Goal: Task Accomplishment & Management: Complete application form

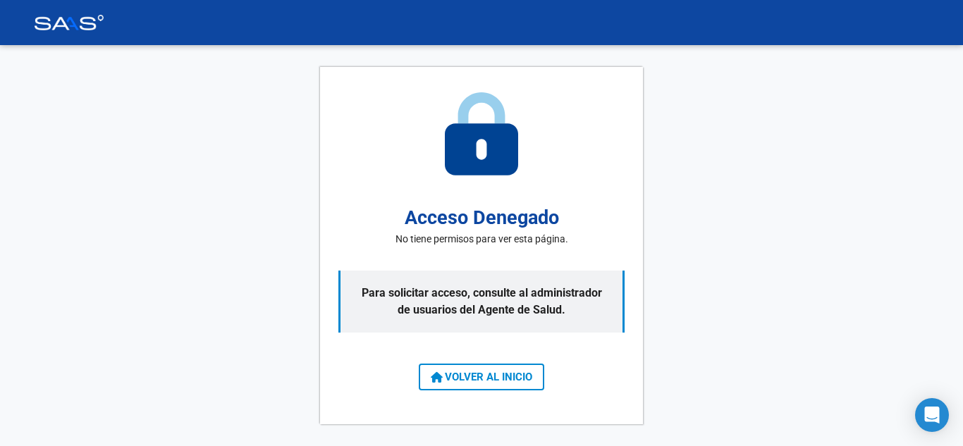
click at [441, 373] on span "VOLVER AL INICIO" at bounding box center [482, 377] width 102 height 13
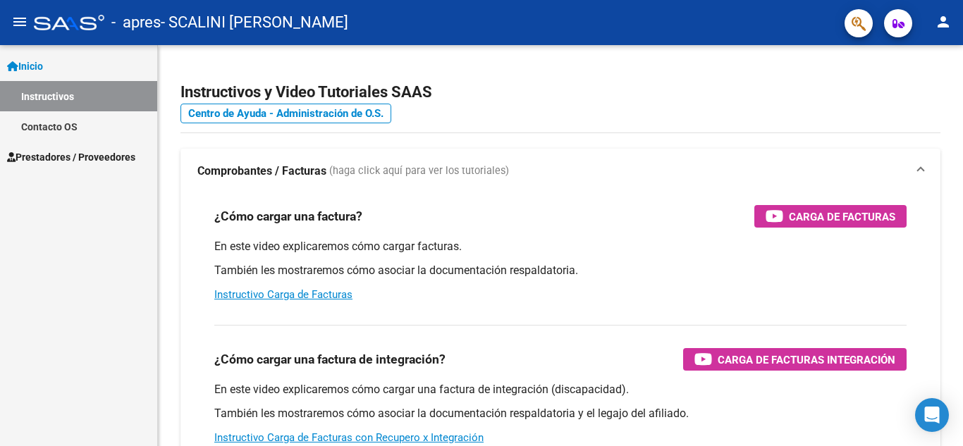
click at [23, 67] on span "Inicio" at bounding box center [25, 67] width 36 height 16
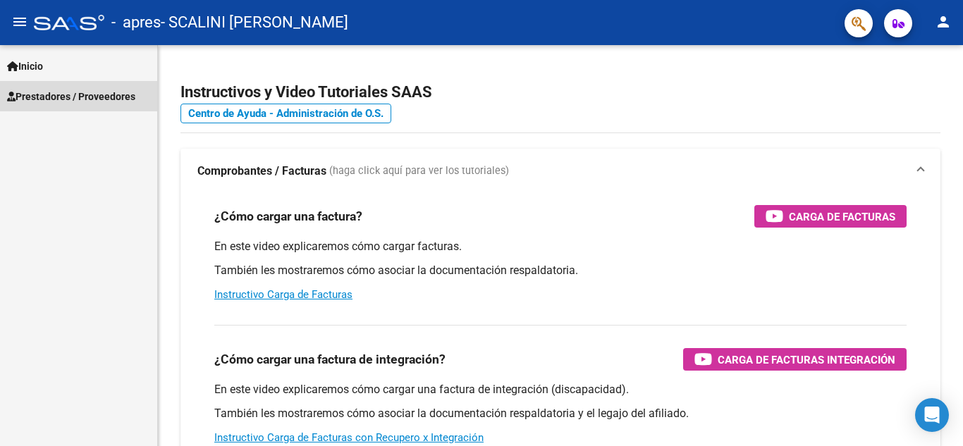
click at [89, 102] on span "Prestadores / Proveedores" at bounding box center [71, 97] width 128 height 16
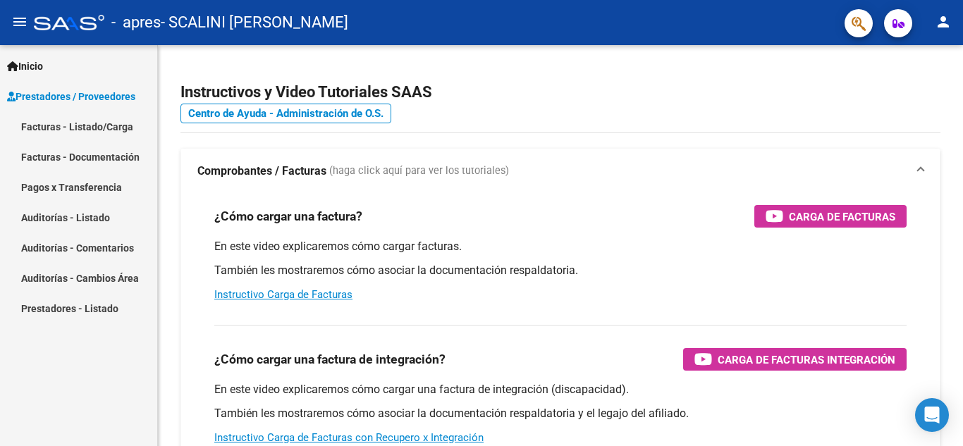
click at [112, 129] on link "Facturas - Listado/Carga" at bounding box center [78, 126] width 157 height 30
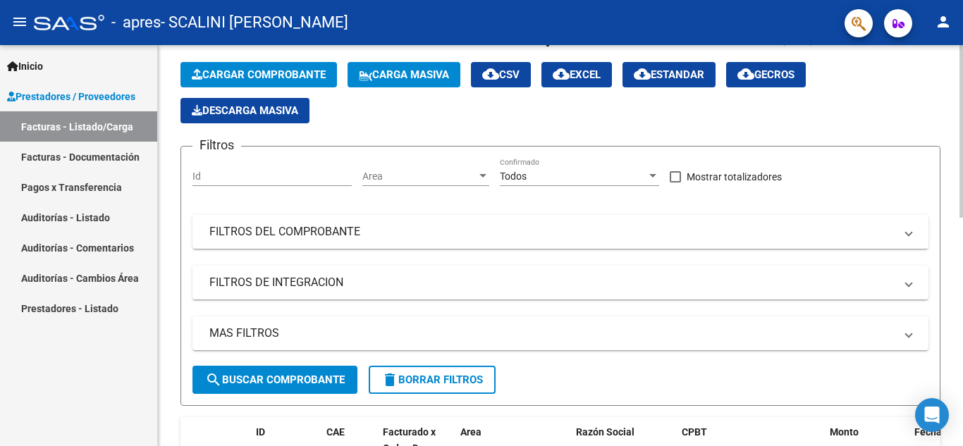
scroll to position [35, 0]
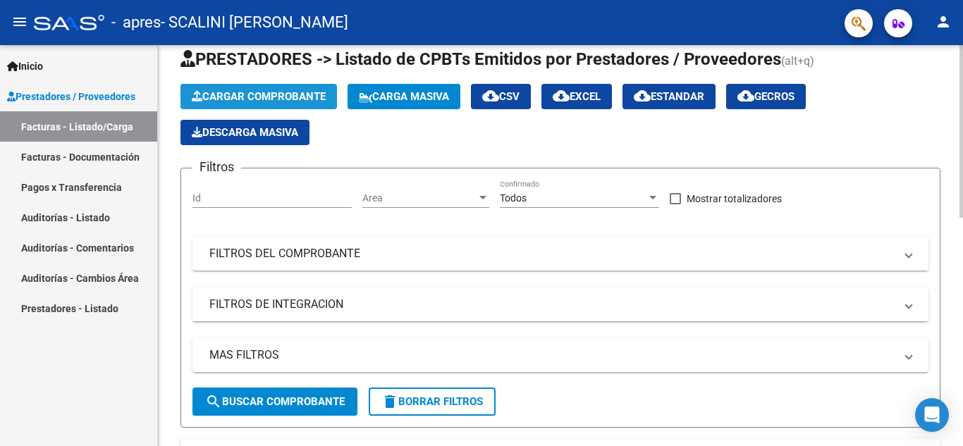
click at [301, 99] on span "Cargar Comprobante" at bounding box center [259, 96] width 134 height 13
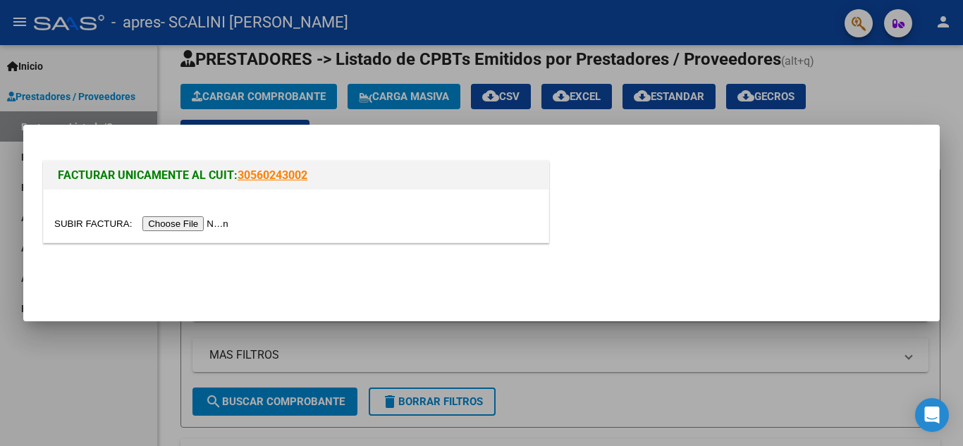
click at [174, 217] on input "file" at bounding box center [143, 223] width 178 height 15
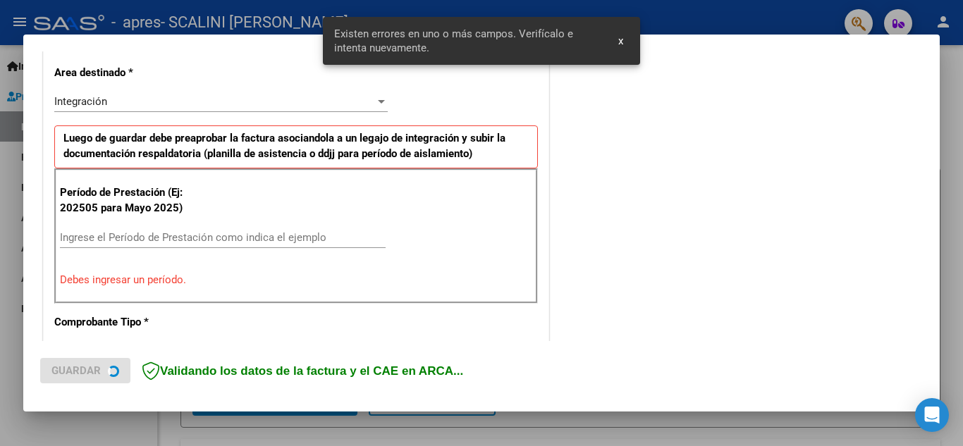
scroll to position [346, 0]
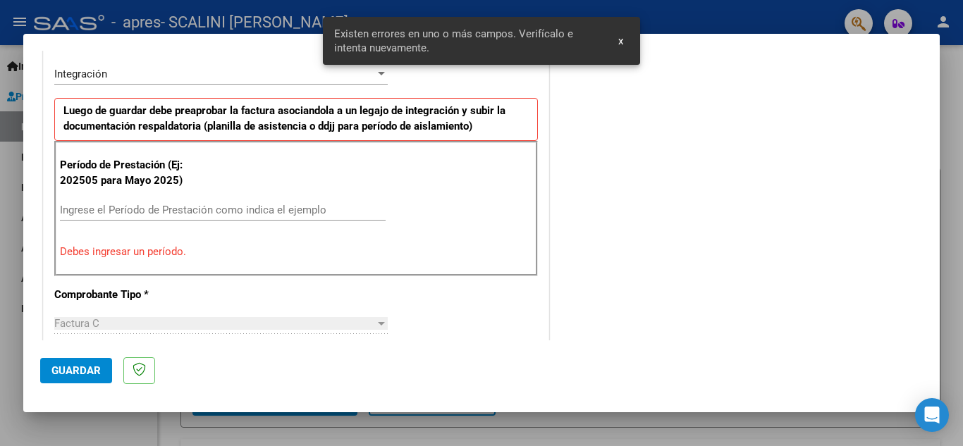
click at [179, 202] on div "Ingrese el Período de Prestación como indica el ejemplo" at bounding box center [223, 209] width 326 height 21
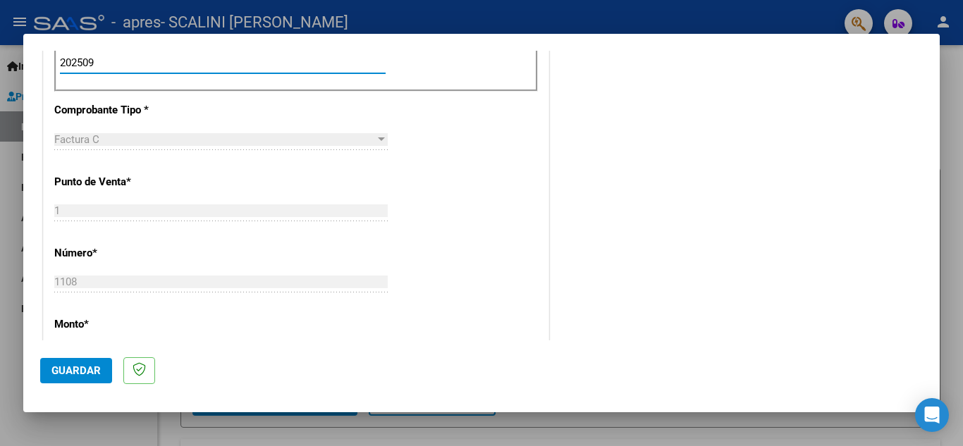
scroll to position [846, 0]
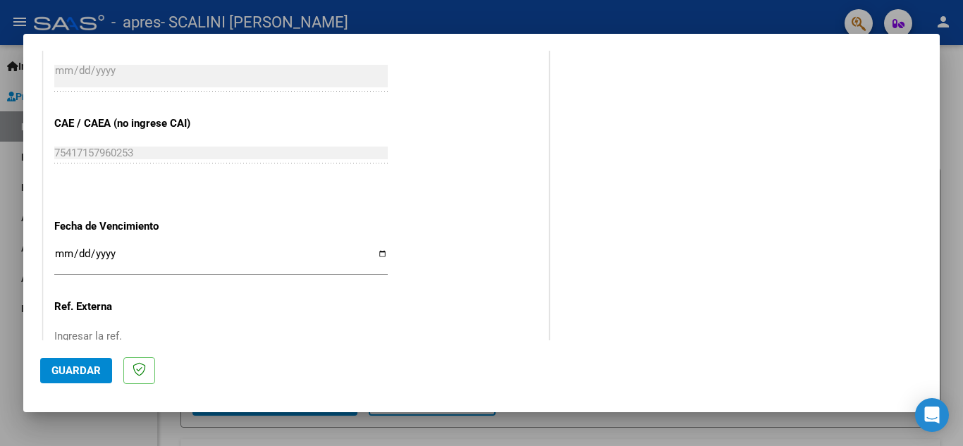
type input "202509"
click at [78, 371] on span "Guardar" at bounding box center [75, 370] width 49 height 13
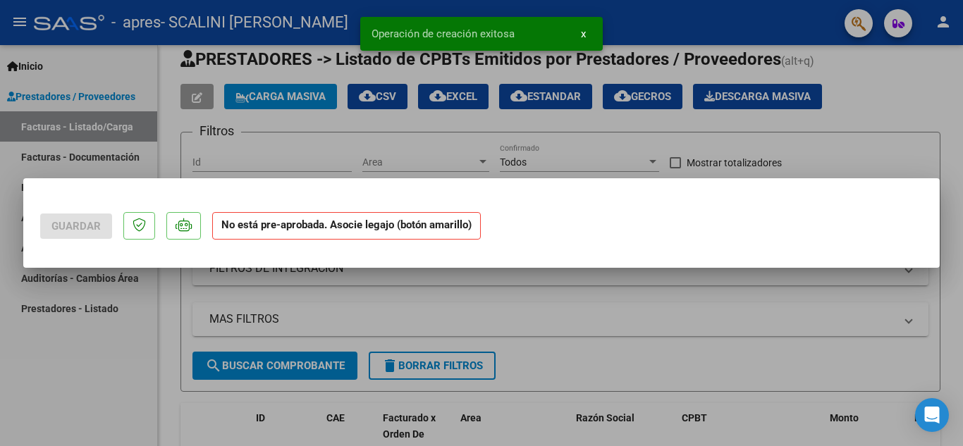
scroll to position [0, 0]
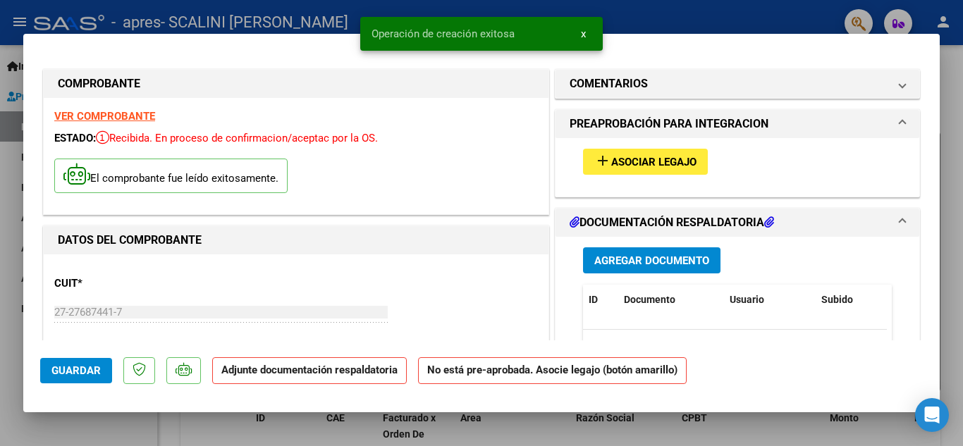
click at [666, 162] on span "Asociar Legajo" at bounding box center [653, 162] width 85 height 13
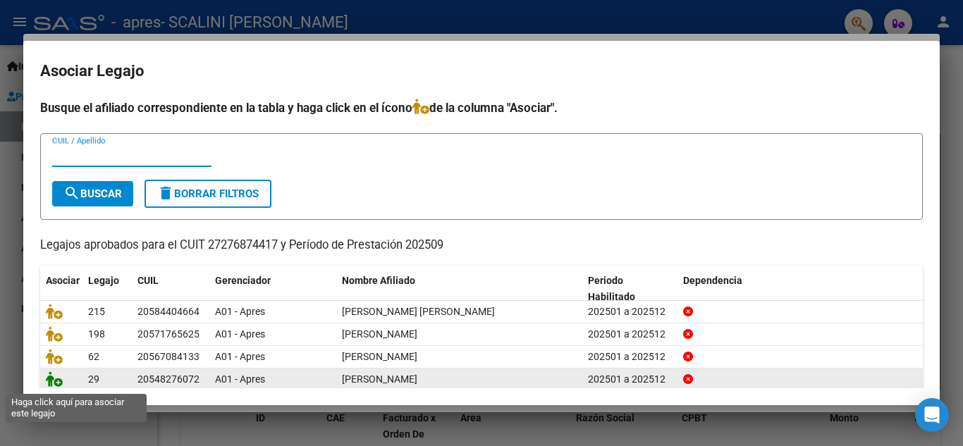
click at [52, 379] on icon at bounding box center [54, 380] width 17 height 16
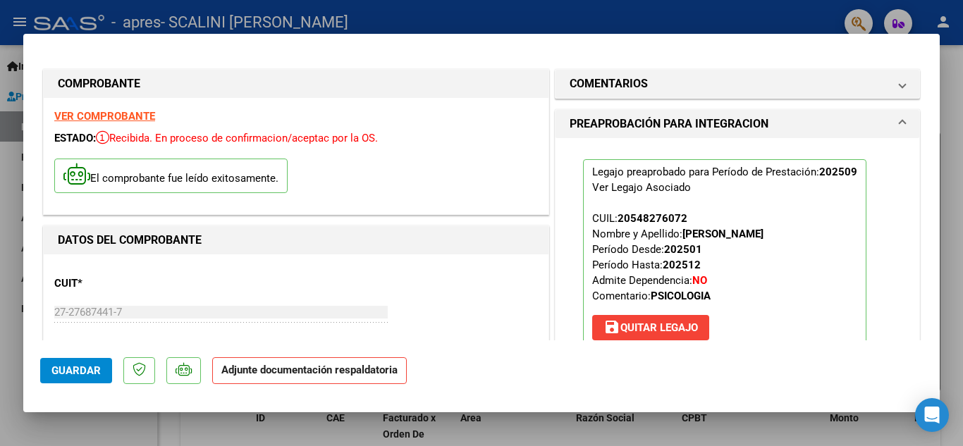
scroll to position [352, 0]
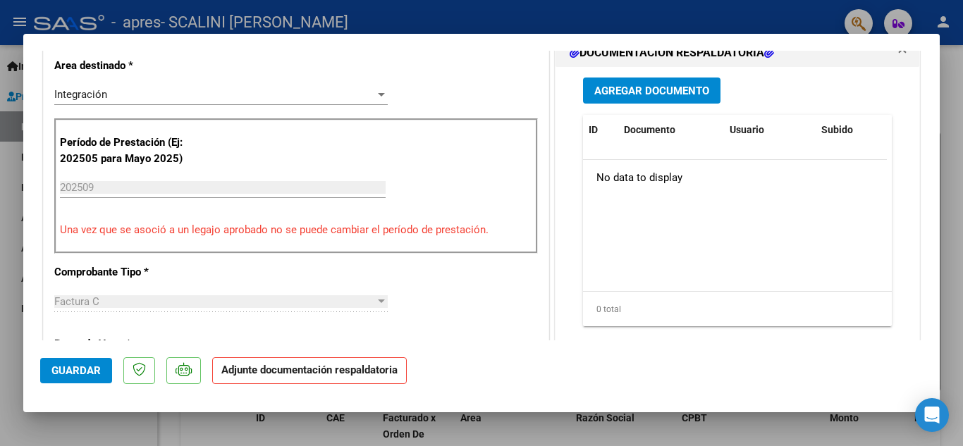
click at [657, 94] on span "Agregar Documento" at bounding box center [651, 91] width 115 height 13
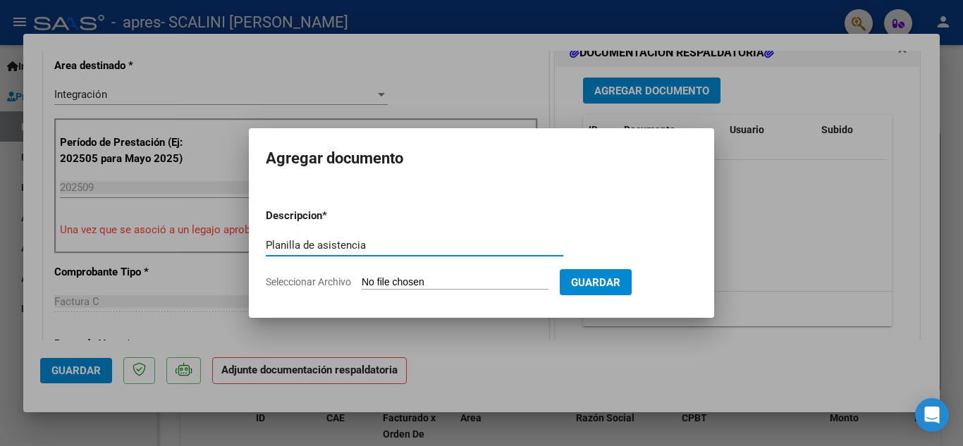
type input "Planilla de asistencia"
click at [433, 290] on form "Descripcion * Planilla de asistencia Escriba aquí una descripcion Seleccionar A…" at bounding box center [481, 248] width 431 height 103
click at [426, 281] on input "Seleccionar Archivo" at bounding box center [455, 282] width 187 height 13
type input "C:\fakepath\Asistencia T Oviedo sept.pdf"
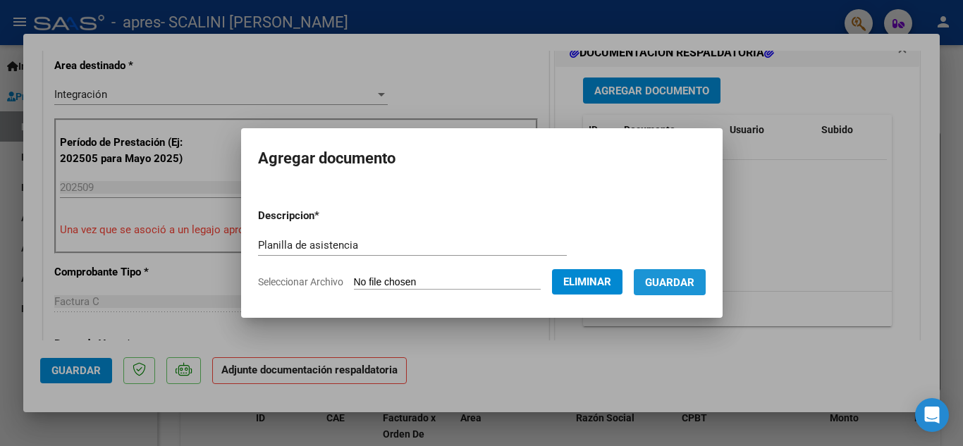
click at [671, 283] on span "Guardar" at bounding box center [669, 282] width 49 height 13
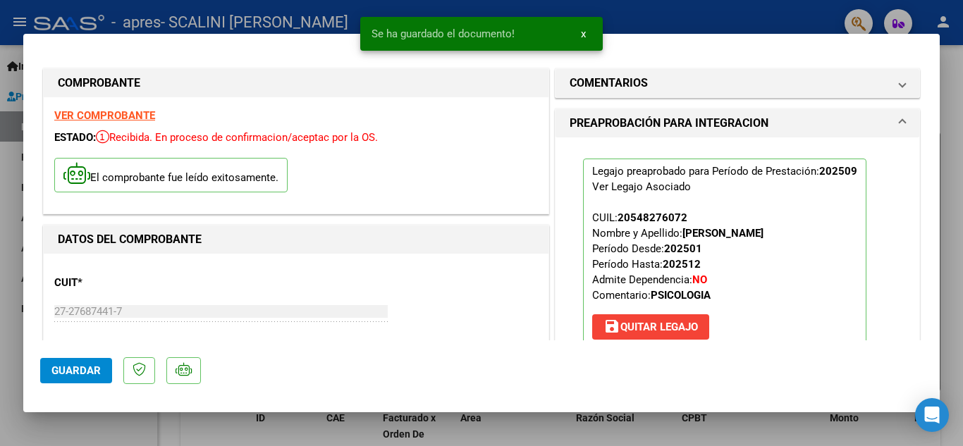
scroll to position [0, 0]
click at [62, 384] on mat-dialog-actions "Guardar" at bounding box center [481, 368] width 883 height 56
click at [56, 373] on span "Guardar" at bounding box center [75, 370] width 49 height 13
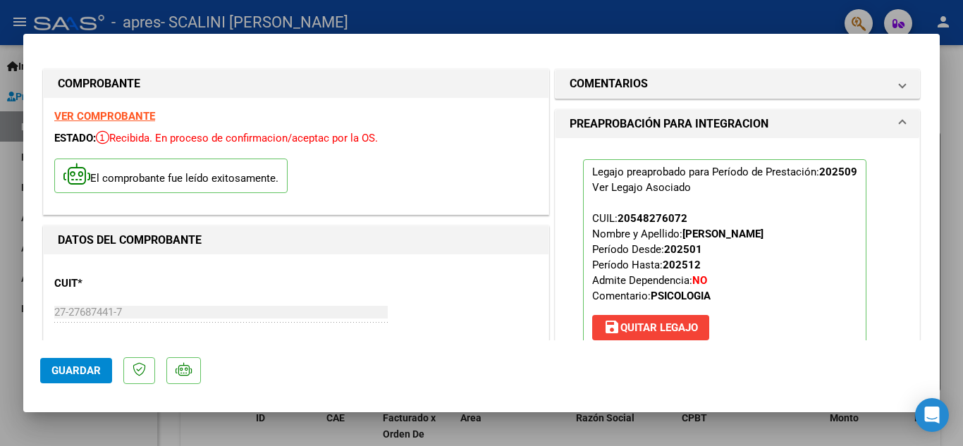
click at [742, 18] on div at bounding box center [481, 223] width 963 height 446
type input "$ 0,00"
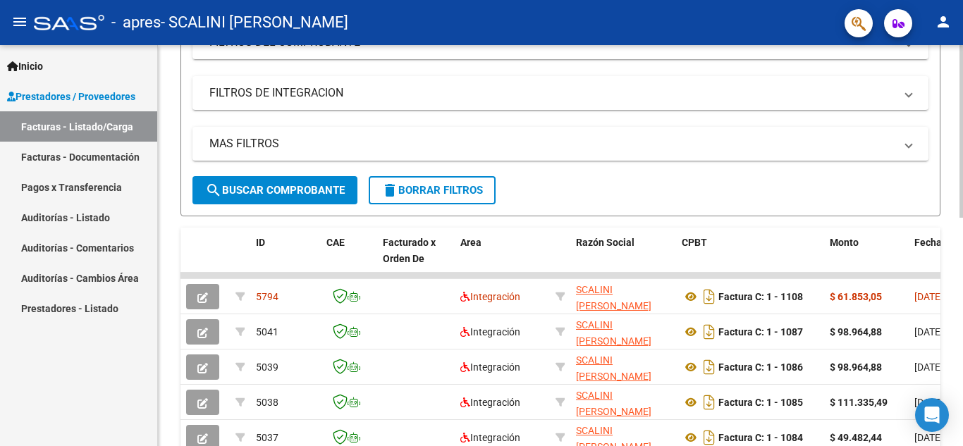
scroll to position [35, 0]
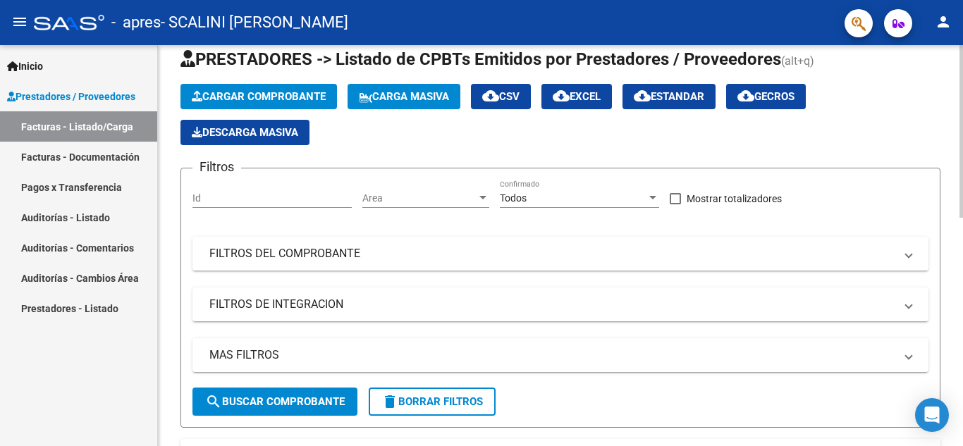
click at [238, 92] on span "Cargar Comprobante" at bounding box center [259, 96] width 134 height 13
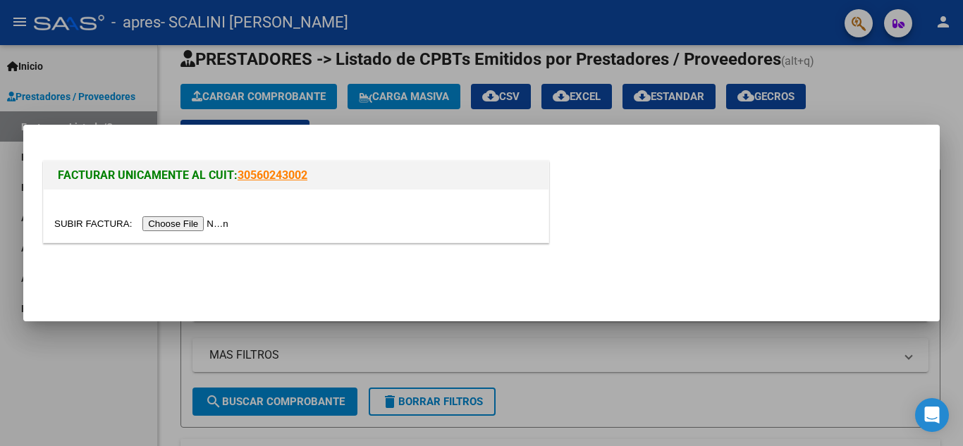
click at [194, 221] on input "file" at bounding box center [143, 223] width 178 height 15
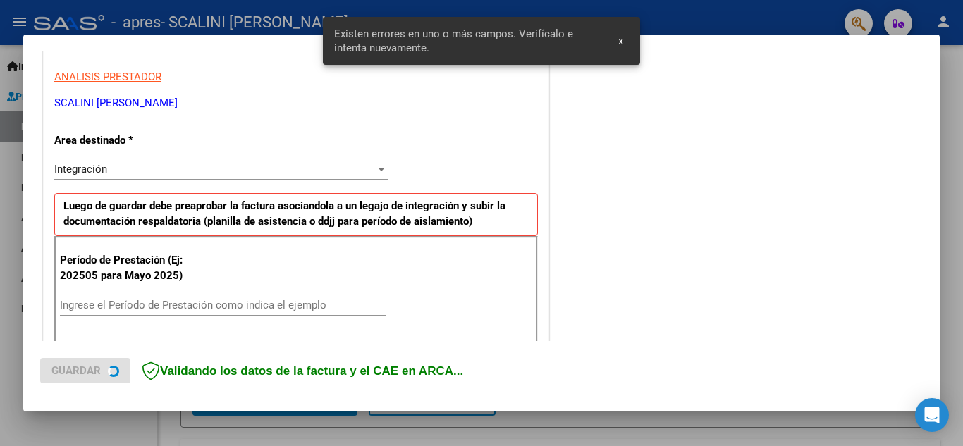
scroll to position [319, 0]
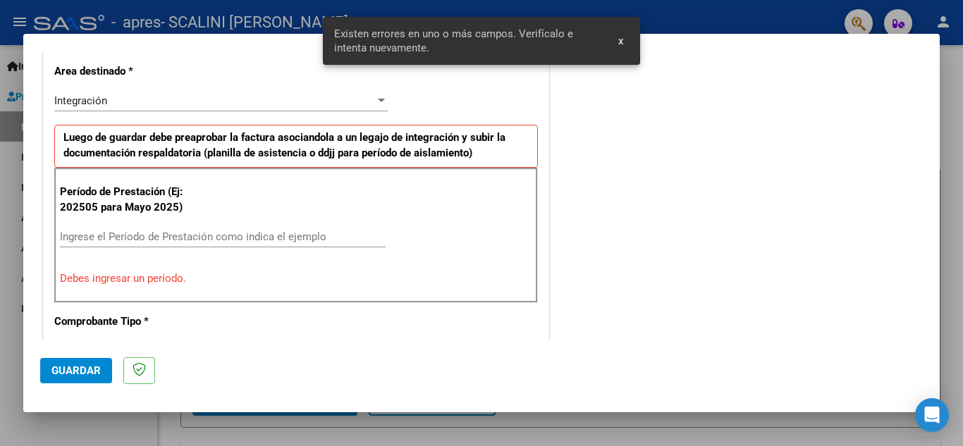
click at [161, 241] on input "Ingrese el Período de Prestación como indica el ejemplo" at bounding box center [223, 237] width 326 height 13
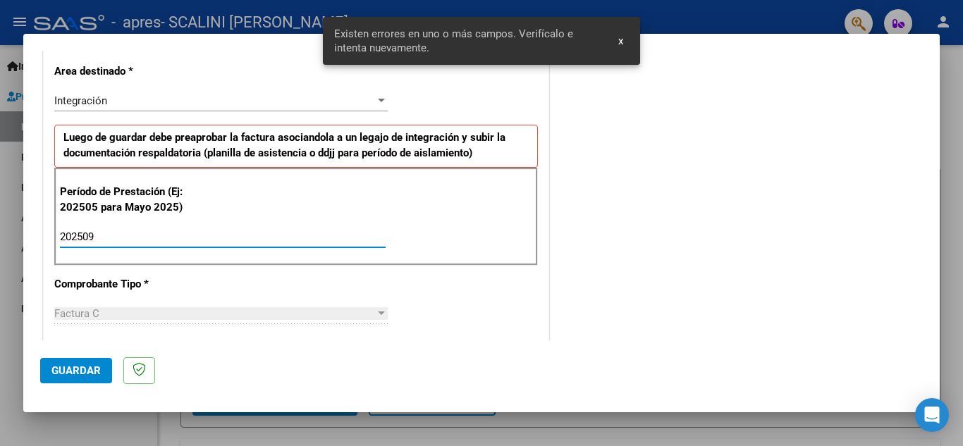
type input "202509"
click at [85, 362] on button "Guardar" at bounding box center [76, 370] width 72 height 25
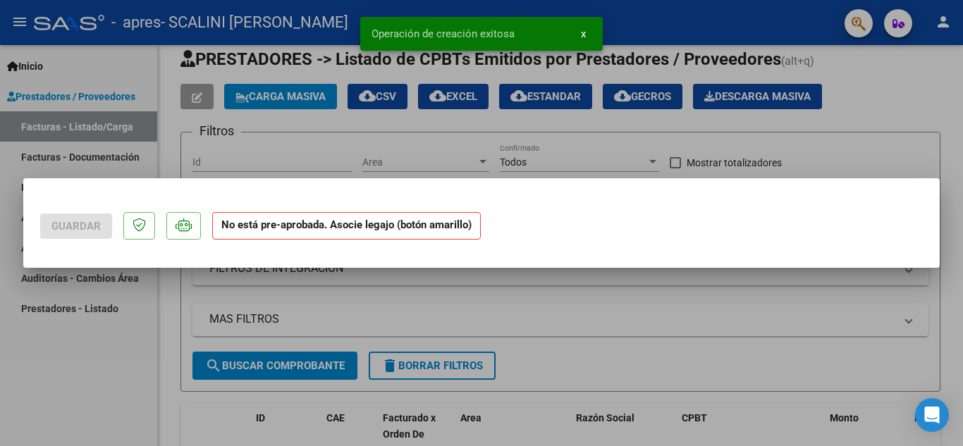
scroll to position [0, 0]
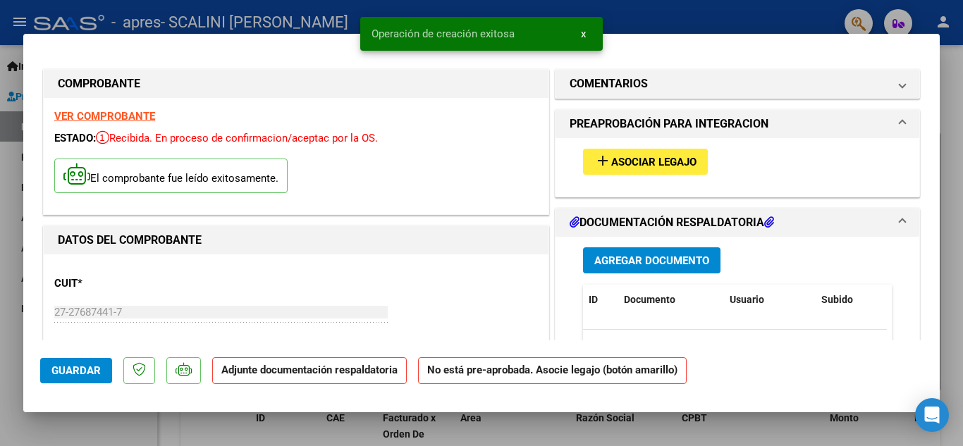
click at [684, 159] on span "Asociar Legajo" at bounding box center [653, 162] width 85 height 13
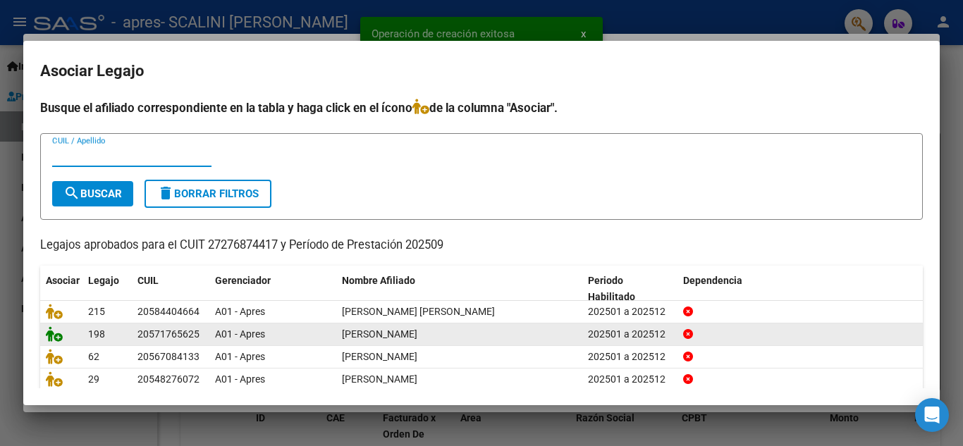
click at [47, 338] on icon at bounding box center [54, 334] width 17 height 16
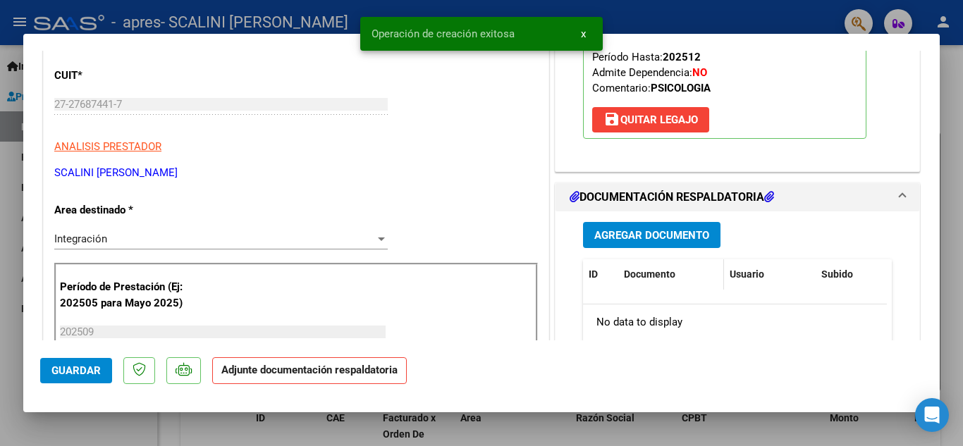
scroll to position [211, 0]
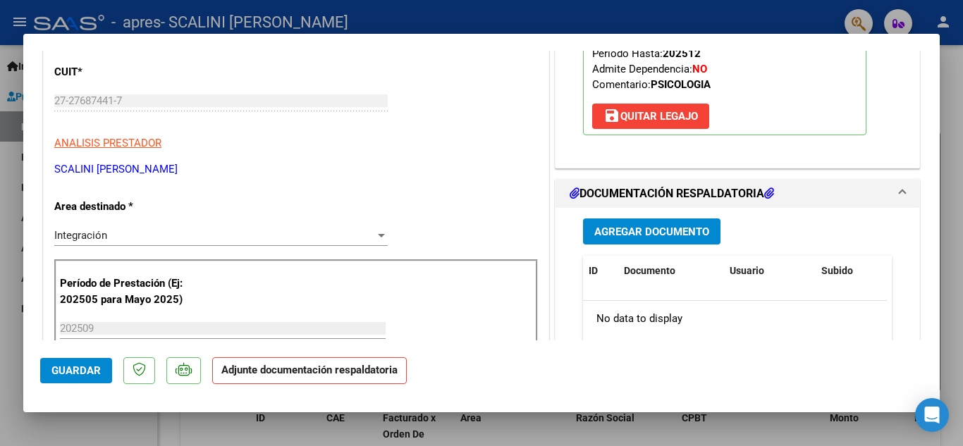
click at [632, 229] on span "Agregar Documento" at bounding box center [651, 232] width 115 height 13
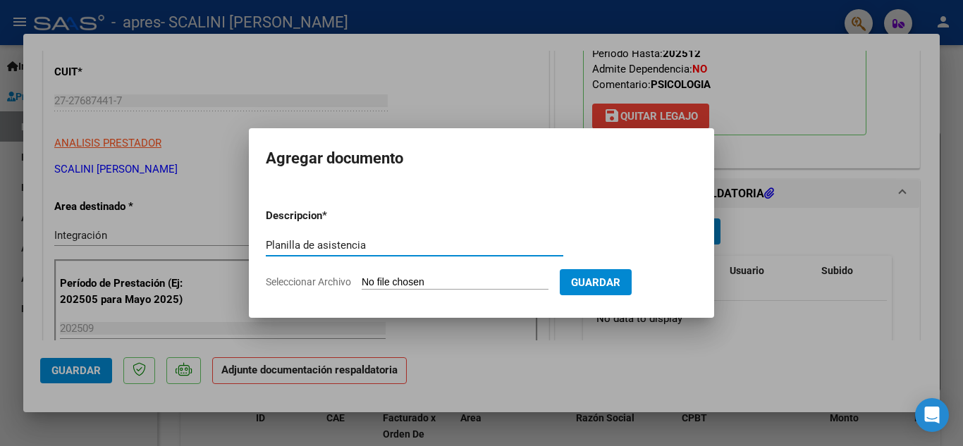
type input "Planilla de asistencia"
click at [417, 277] on input "Seleccionar Archivo" at bounding box center [455, 282] width 187 height 13
type input "C:\fakepath\Asistencia B Iriarte sept.pdf"
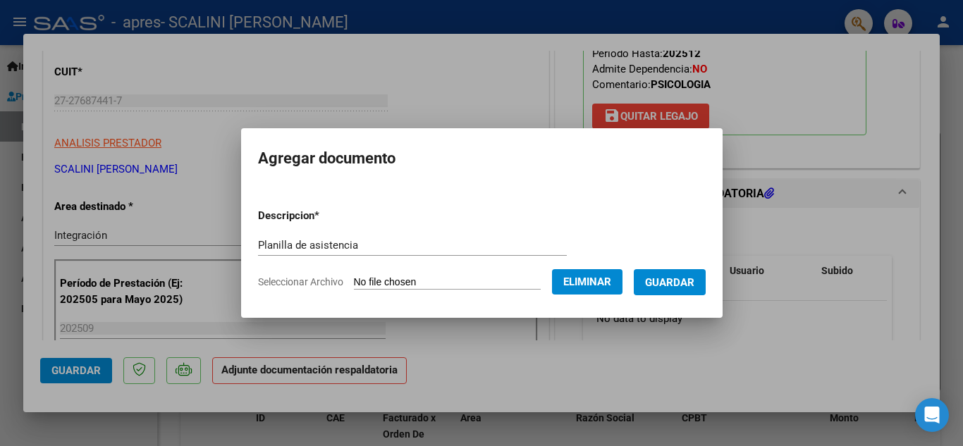
click at [652, 286] on span "Guardar" at bounding box center [669, 282] width 49 height 13
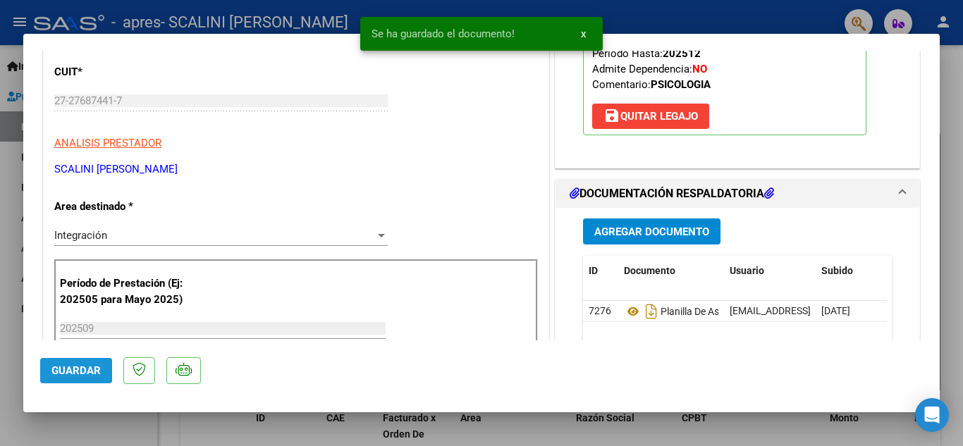
click at [66, 376] on span "Guardar" at bounding box center [75, 370] width 49 height 13
click at [9, 313] on div at bounding box center [481, 223] width 963 height 446
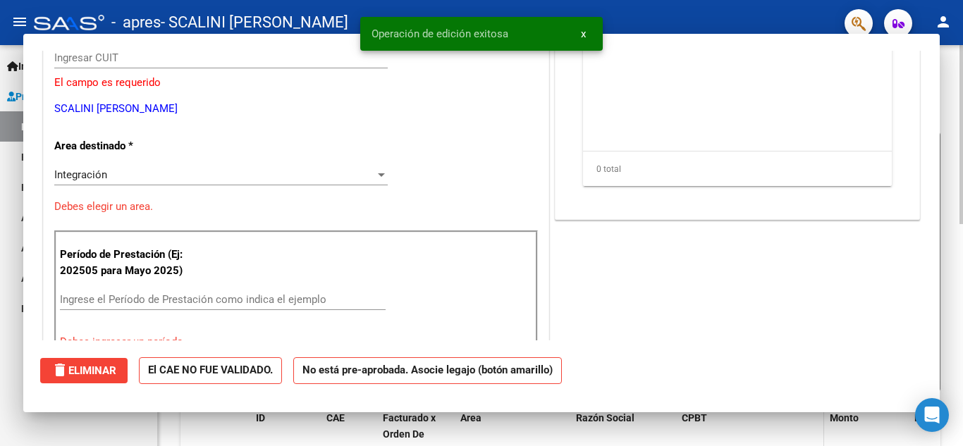
scroll to position [0, 0]
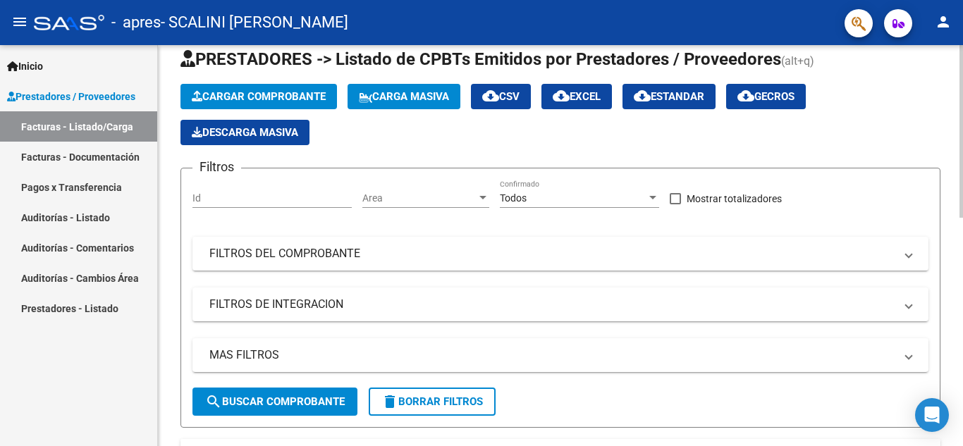
click at [299, 96] on span "Cargar Comprobante" at bounding box center [259, 96] width 134 height 13
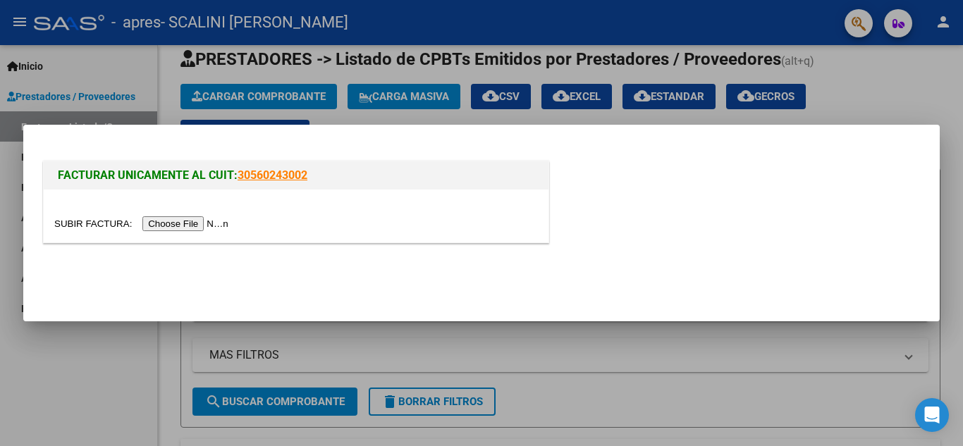
click at [169, 226] on input "file" at bounding box center [143, 223] width 178 height 15
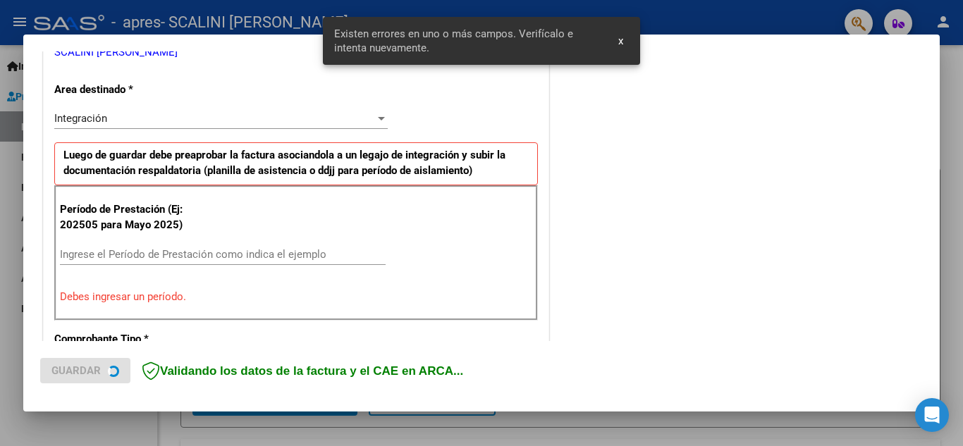
scroll to position [319, 0]
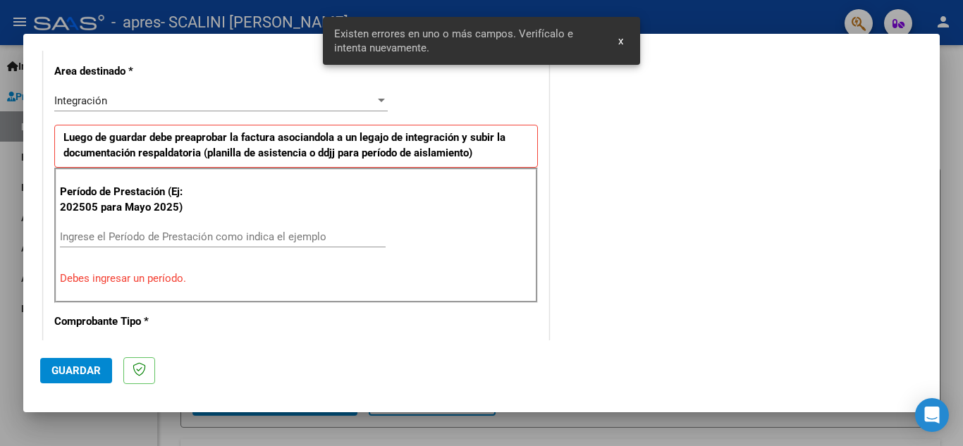
click at [240, 239] on input "Ingrese el Período de Prestación como indica el ejemplo" at bounding box center [223, 237] width 326 height 13
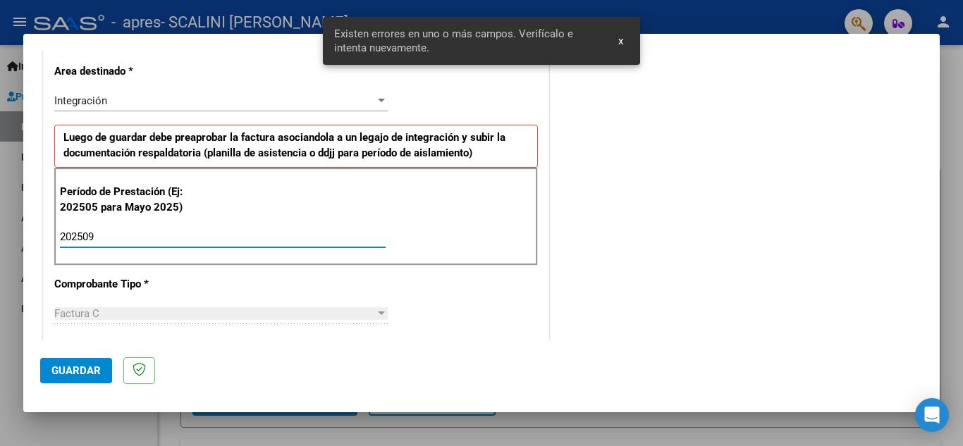
type input "202509"
click at [99, 376] on span "Guardar" at bounding box center [75, 370] width 49 height 13
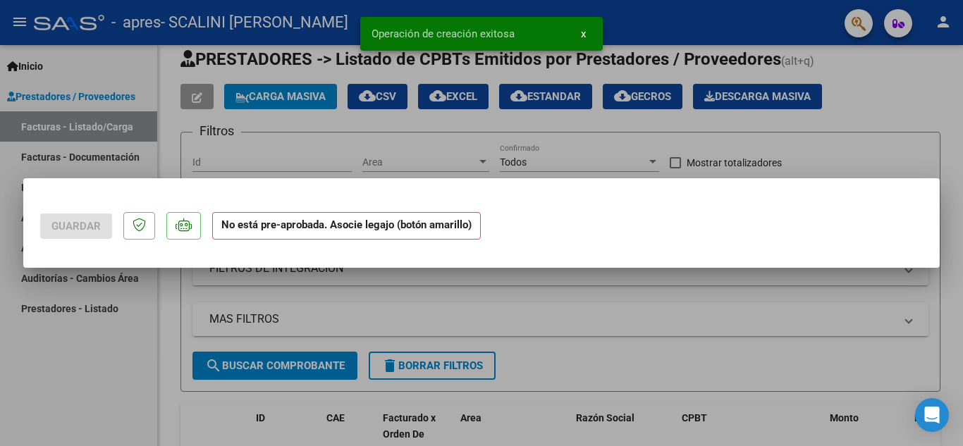
scroll to position [0, 0]
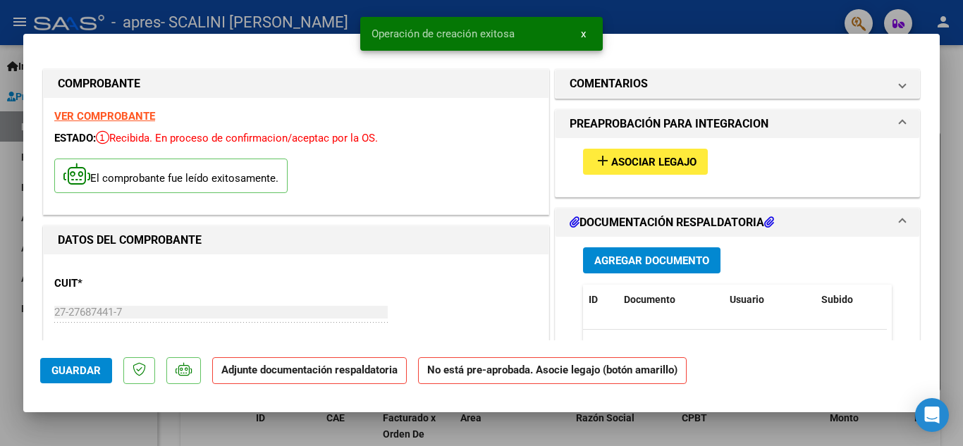
click at [620, 162] on span "Asociar Legajo" at bounding box center [653, 162] width 85 height 13
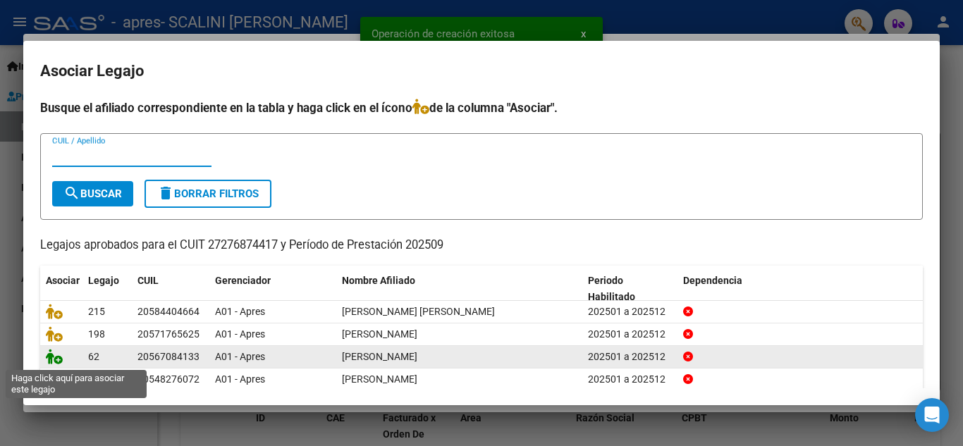
click at [57, 362] on icon at bounding box center [54, 357] width 17 height 16
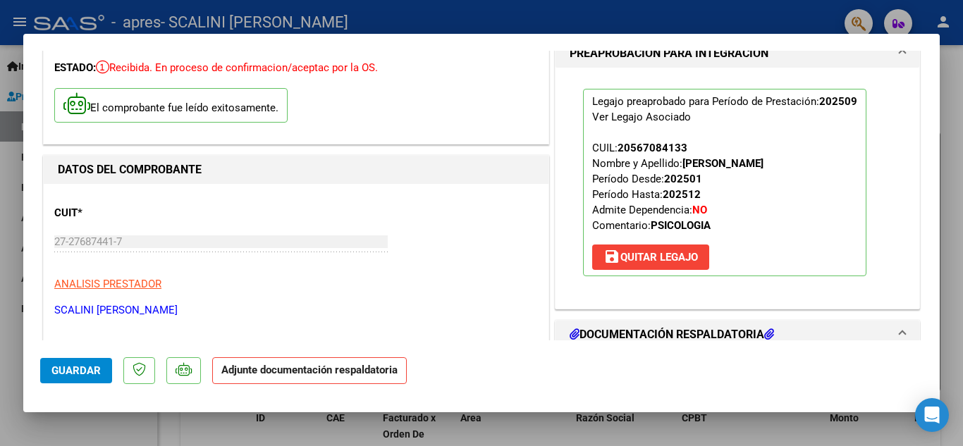
scroll to position [282, 0]
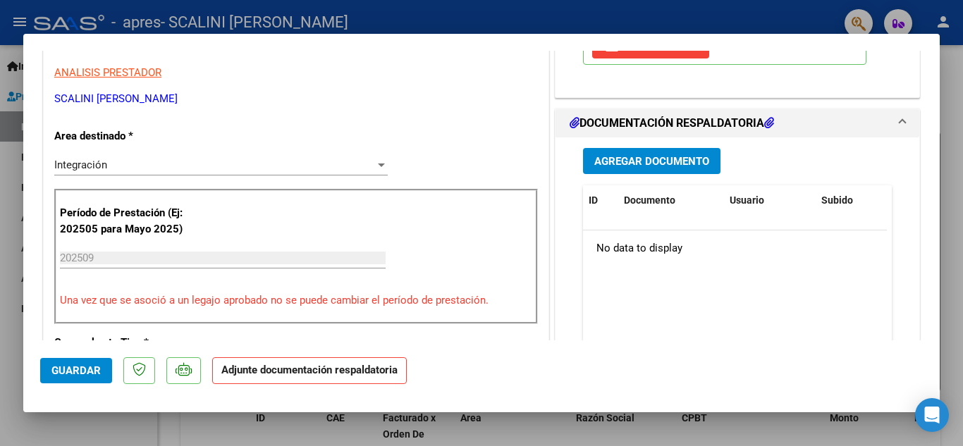
click at [616, 164] on span "Agregar Documento" at bounding box center [651, 161] width 115 height 13
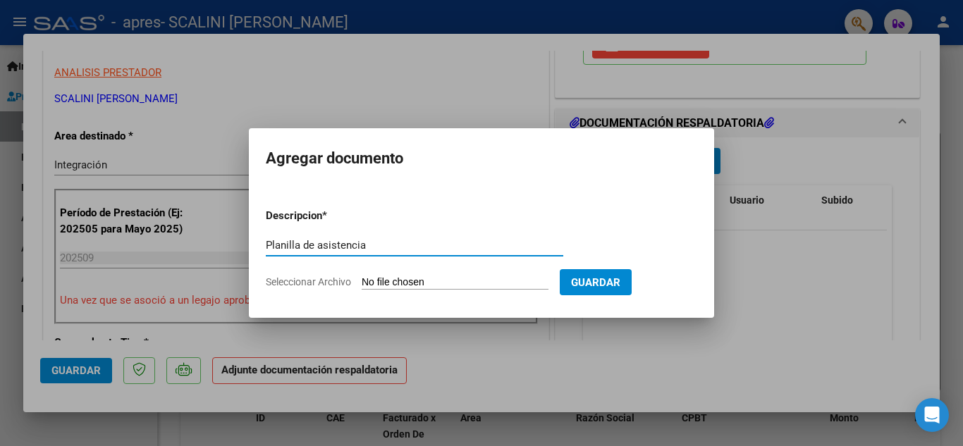
type input "Planilla de asistencia"
click at [407, 275] on form "Descripcion * Planilla de asistencia Escriba aquí una descripcion Seleccionar A…" at bounding box center [481, 248] width 431 height 103
click at [413, 281] on input "Seleccionar Archivo" at bounding box center [455, 282] width 187 height 13
type input "C:\fakepath\Asistencia J Aguilera sept.pdf"
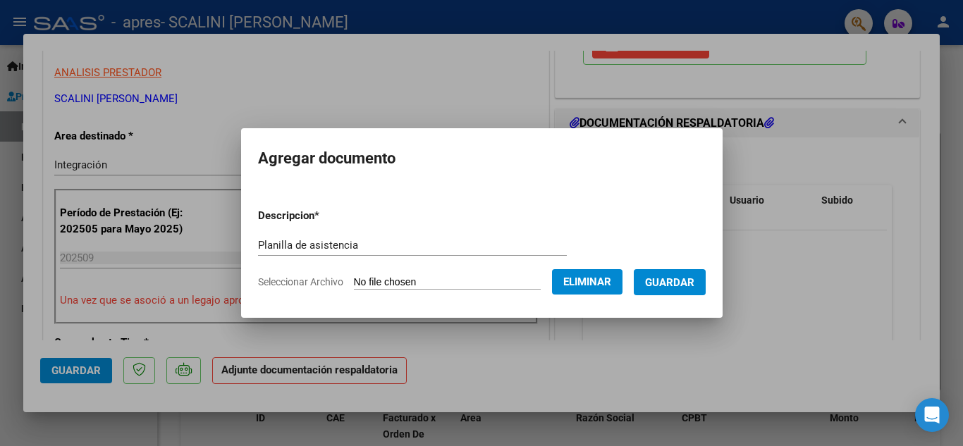
click at [680, 281] on span "Guardar" at bounding box center [669, 282] width 49 height 13
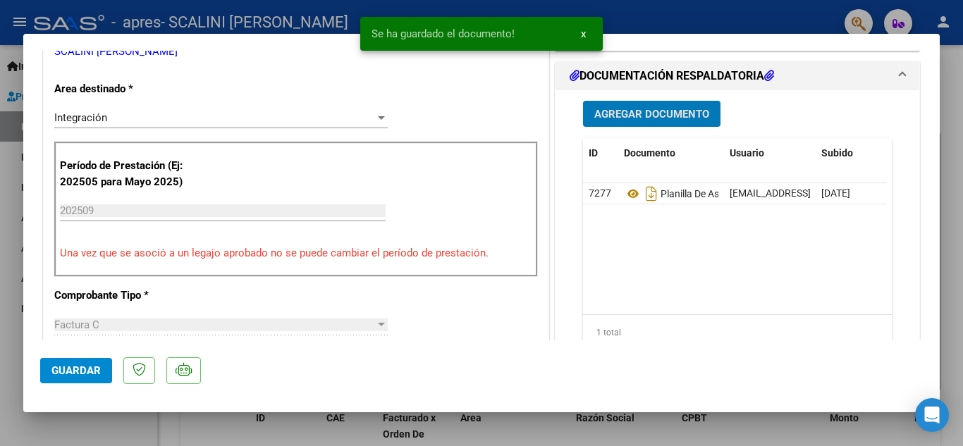
scroll to position [352, 0]
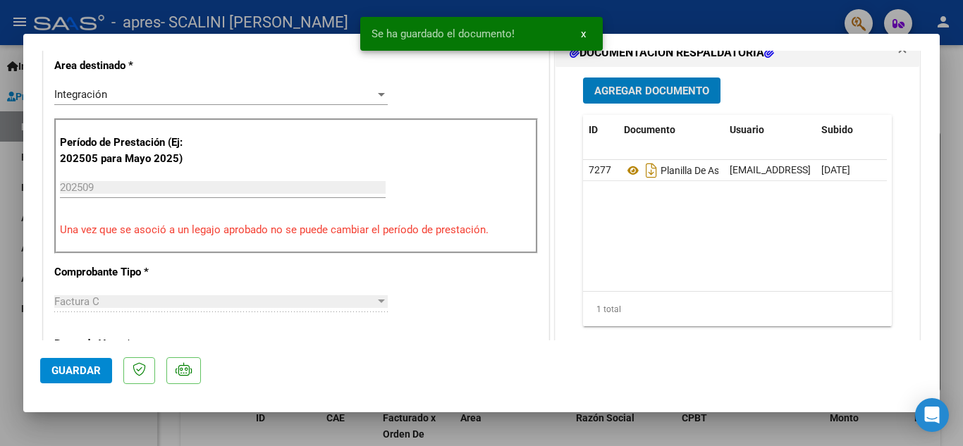
click at [55, 374] on span "Guardar" at bounding box center [75, 370] width 49 height 13
click at [0, 181] on div at bounding box center [481, 223] width 963 height 446
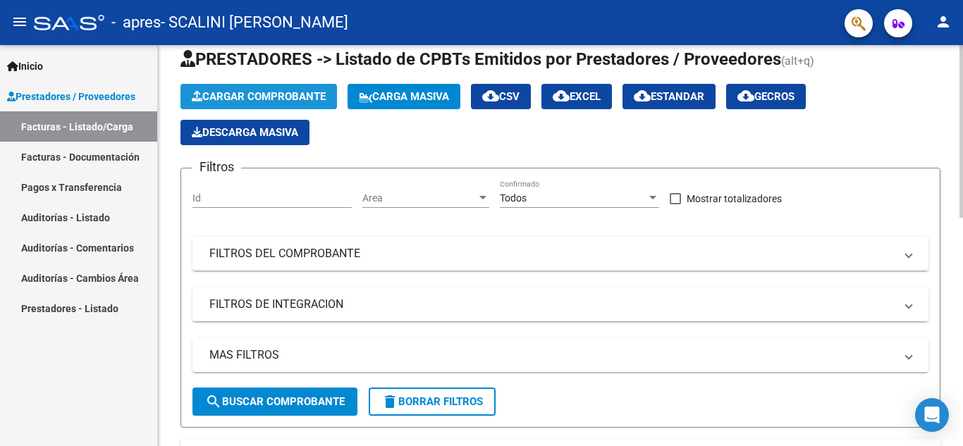
click at [279, 105] on button "Cargar Comprobante" at bounding box center [258, 96] width 156 height 25
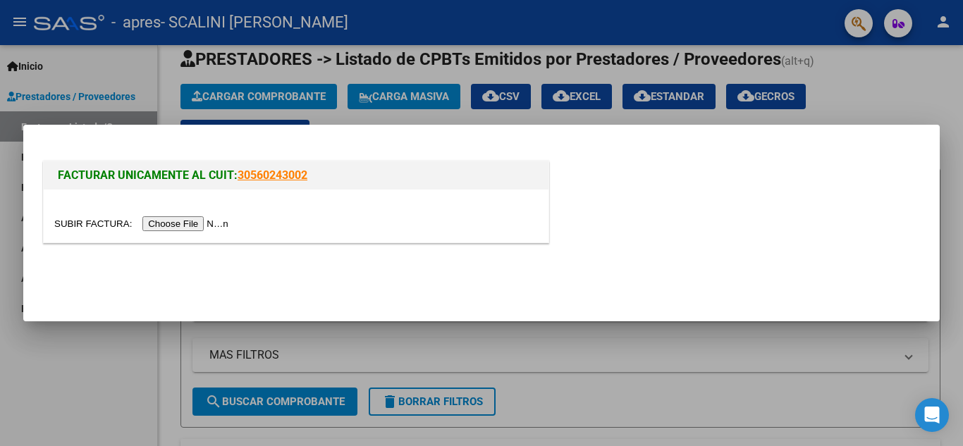
click at [190, 219] on input "file" at bounding box center [143, 223] width 178 height 15
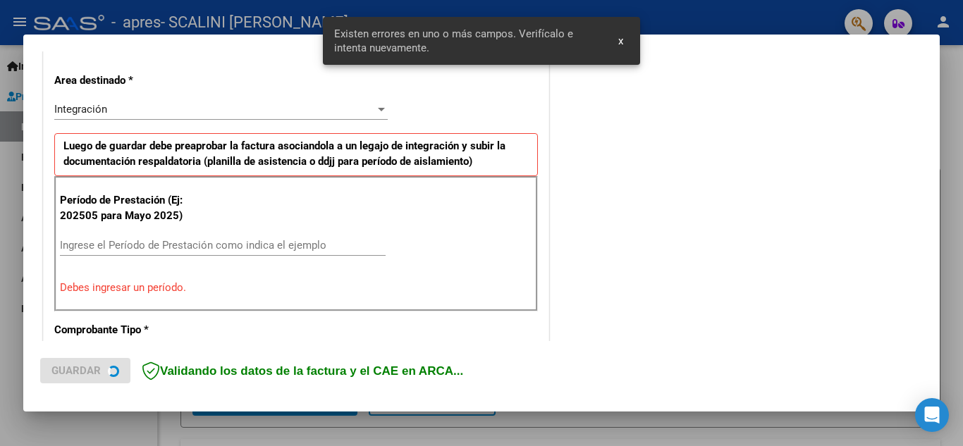
scroll to position [319, 0]
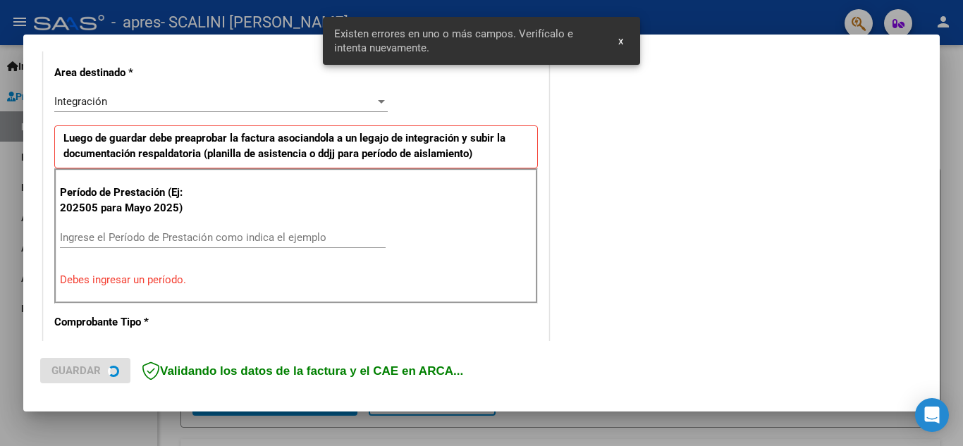
click at [210, 245] on div "Ingrese el Período de Prestación como indica el ejemplo" at bounding box center [223, 237] width 326 height 21
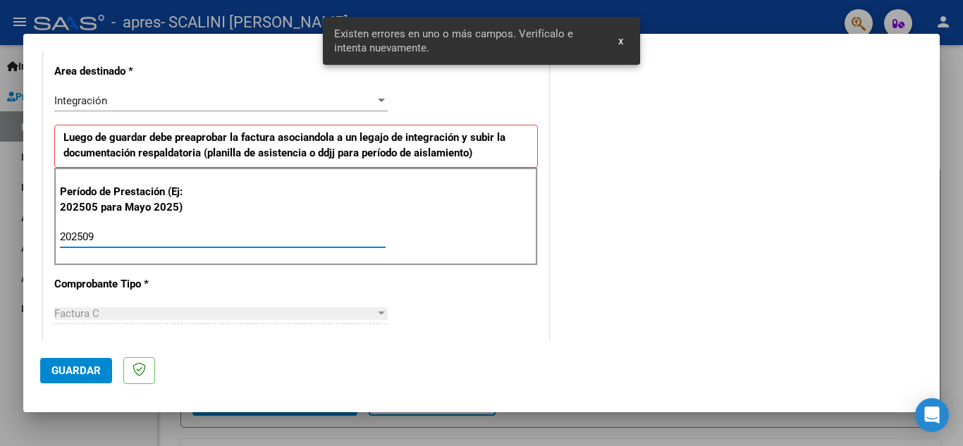
type input "202509"
click at [52, 365] on span "Guardar" at bounding box center [75, 370] width 49 height 13
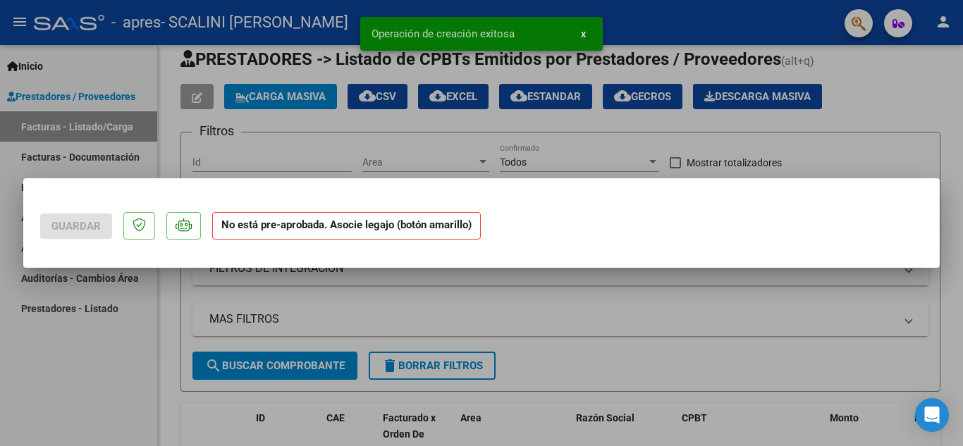
scroll to position [0, 0]
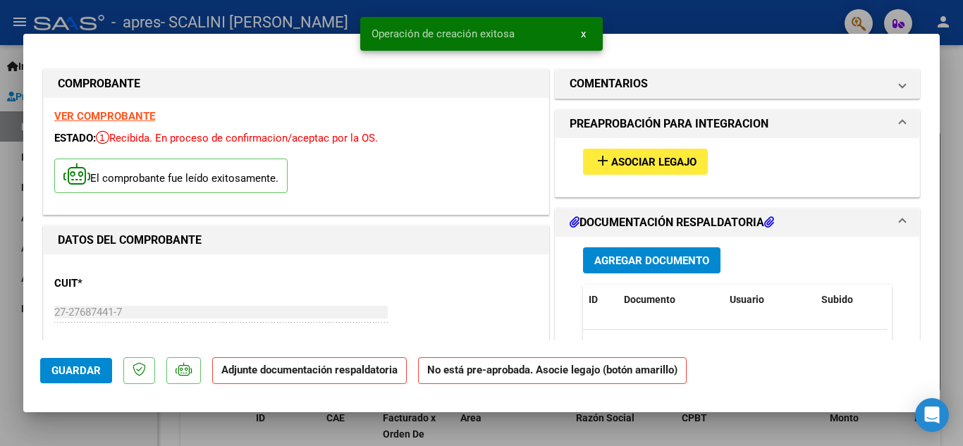
click at [632, 156] on span "Asociar Legajo" at bounding box center [653, 162] width 85 height 13
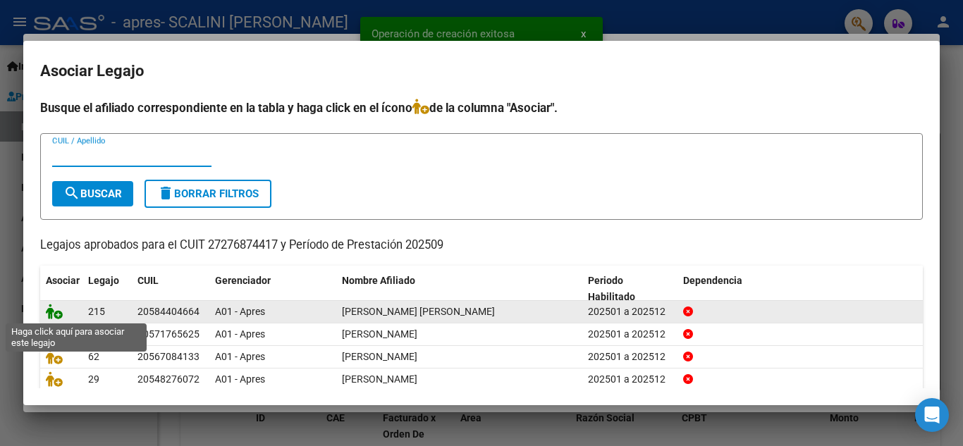
click at [51, 310] on icon at bounding box center [54, 312] width 17 height 16
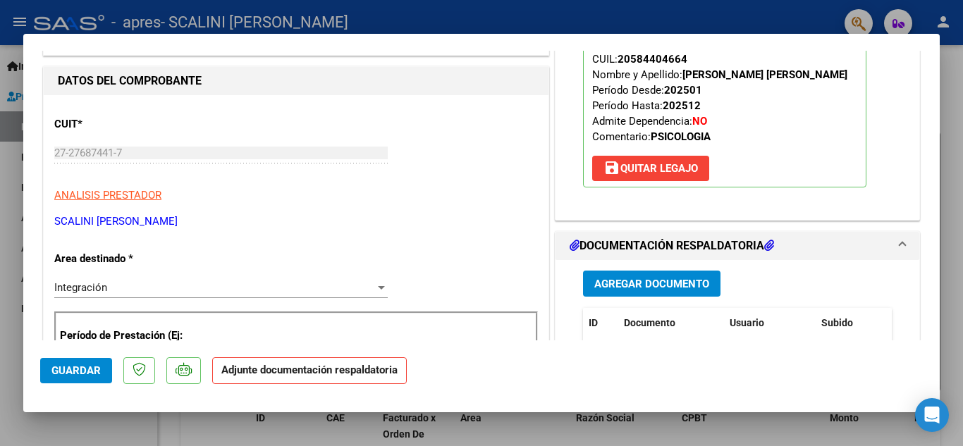
scroll to position [211, 0]
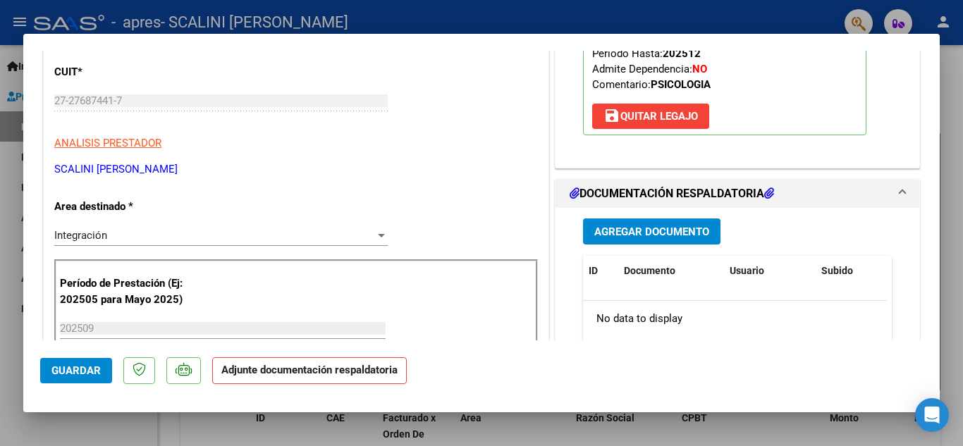
click at [648, 234] on span "Agregar Documento" at bounding box center [651, 232] width 115 height 13
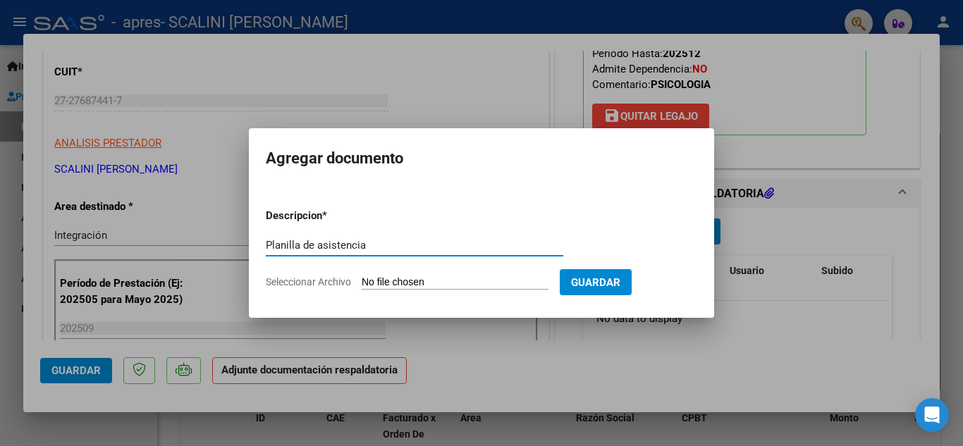
type input "Planilla de asistencia"
click at [395, 281] on input "Seleccionar Archivo" at bounding box center [455, 282] width 187 height 13
type input "C:\fakepath\Asistencia M Ferreyra sept.pdf"
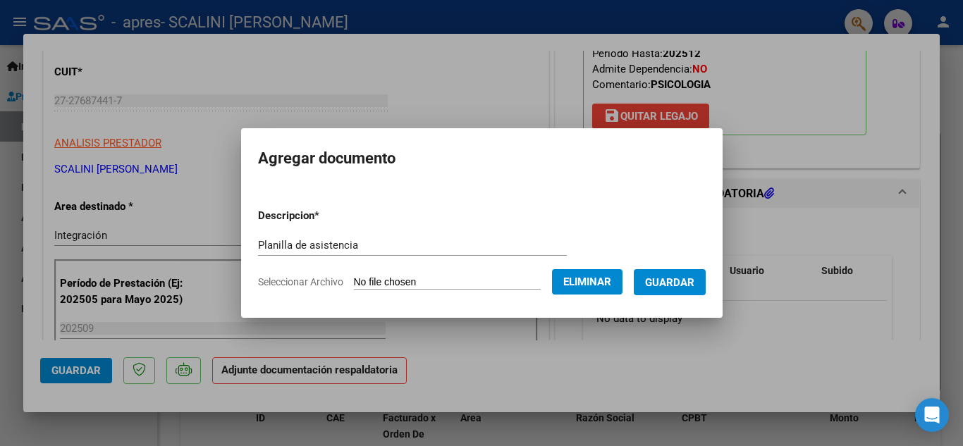
click at [665, 283] on span "Guardar" at bounding box center [669, 282] width 49 height 13
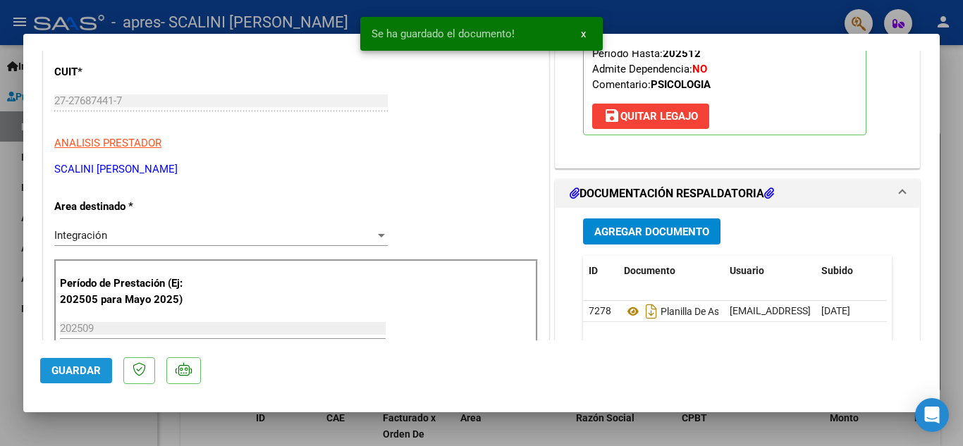
click at [104, 369] on button "Guardar" at bounding box center [76, 370] width 72 height 25
click at [0, 293] on div at bounding box center [481, 223] width 963 height 446
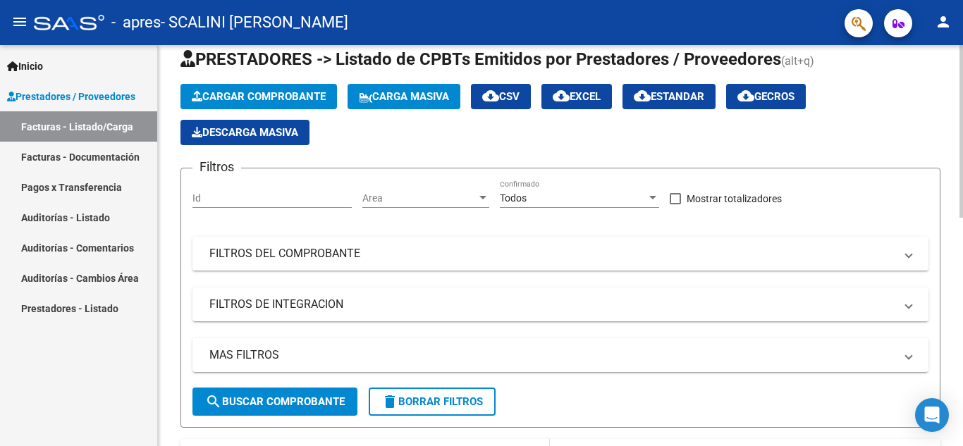
scroll to position [0, 0]
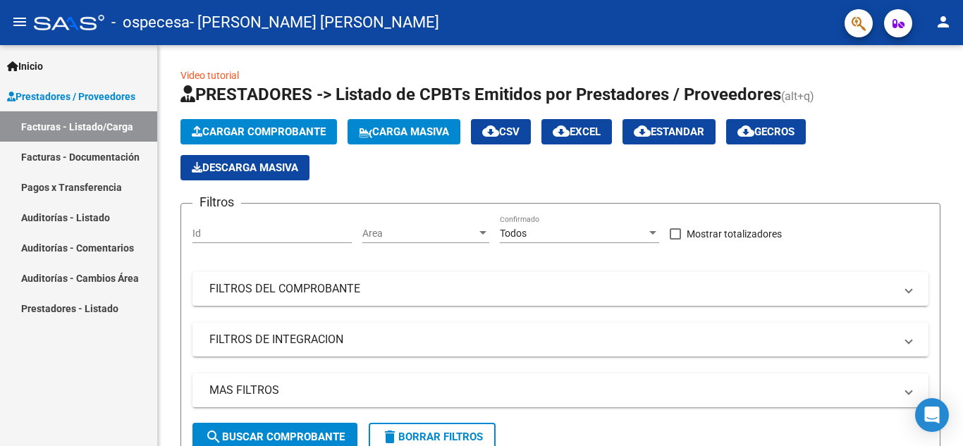
click at [292, 140] on button "Cargar Comprobante" at bounding box center [258, 131] width 156 height 25
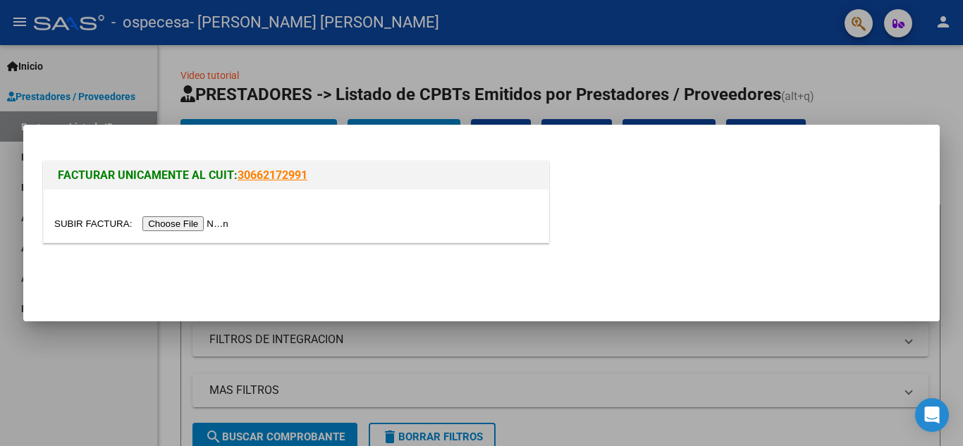
click at [177, 219] on input "file" at bounding box center [143, 223] width 178 height 15
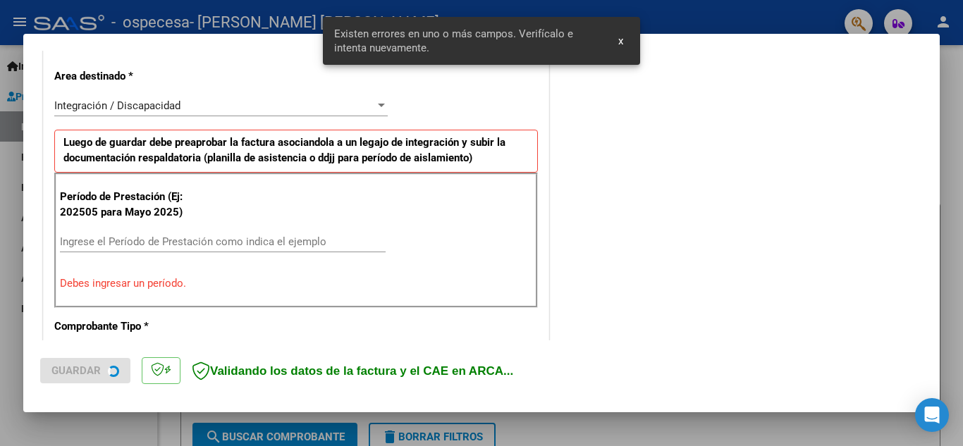
scroll to position [319, 0]
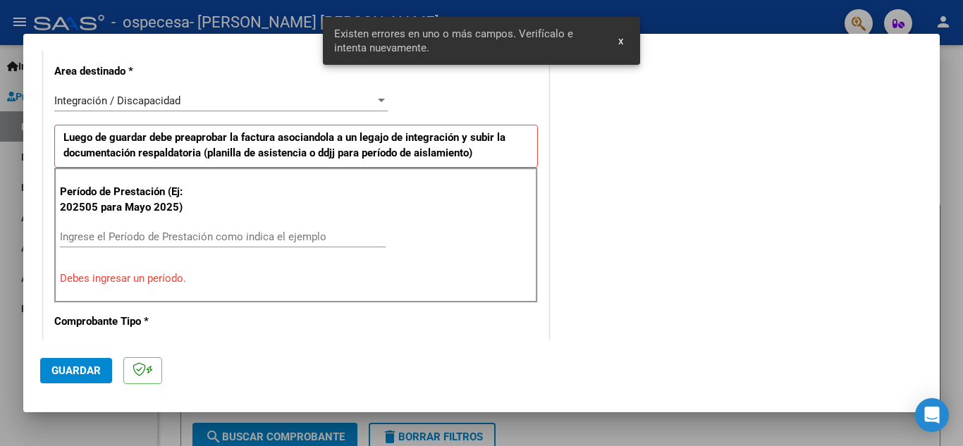
click at [183, 234] on input "Ingrese el Período de Prestación como indica el ejemplo" at bounding box center [223, 237] width 326 height 13
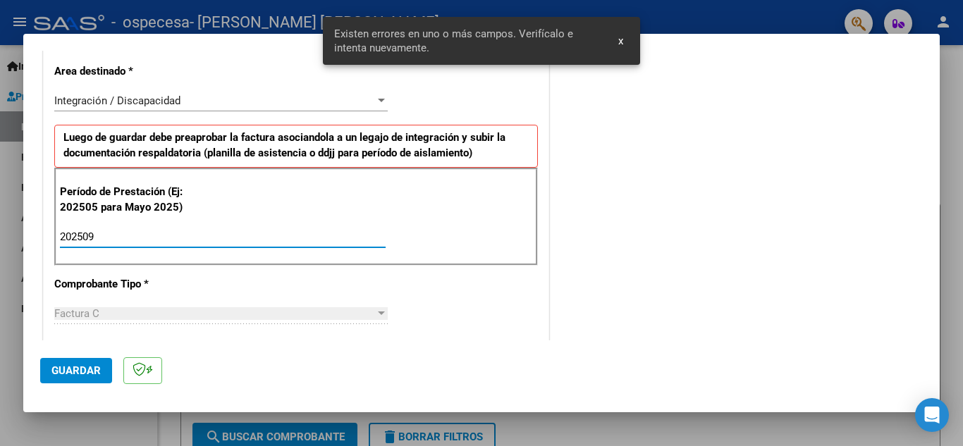
type input "202509"
click at [76, 380] on button "Guardar" at bounding box center [76, 370] width 72 height 25
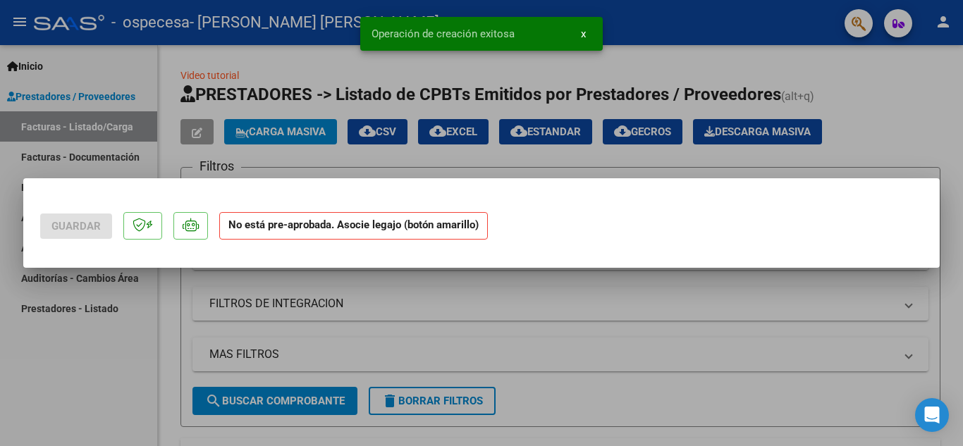
scroll to position [0, 0]
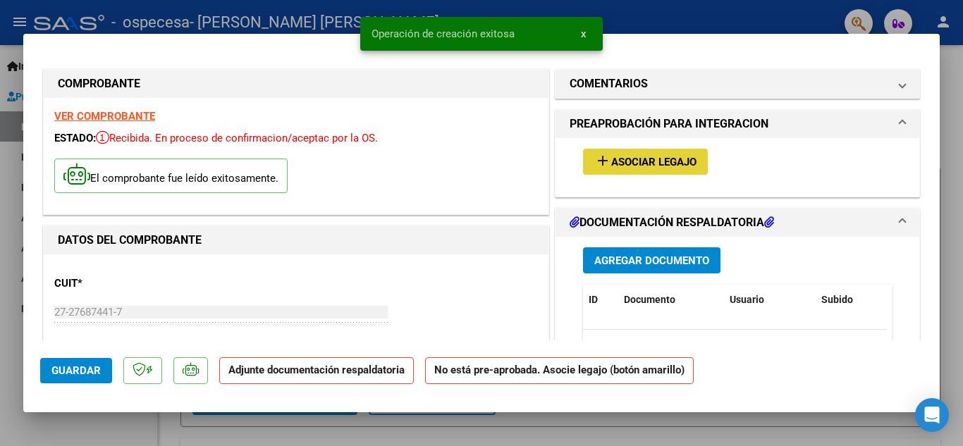
click at [622, 175] on button "add Asociar Legajo" at bounding box center [645, 162] width 125 height 26
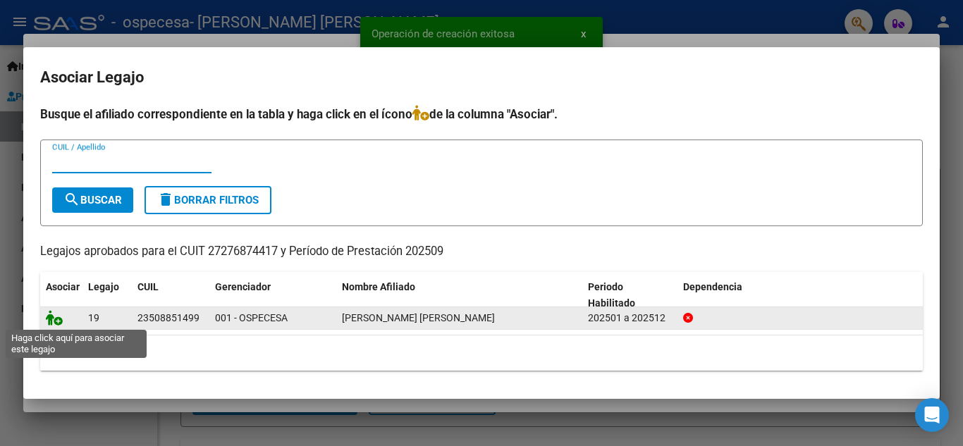
click at [52, 318] on icon at bounding box center [54, 318] width 17 height 16
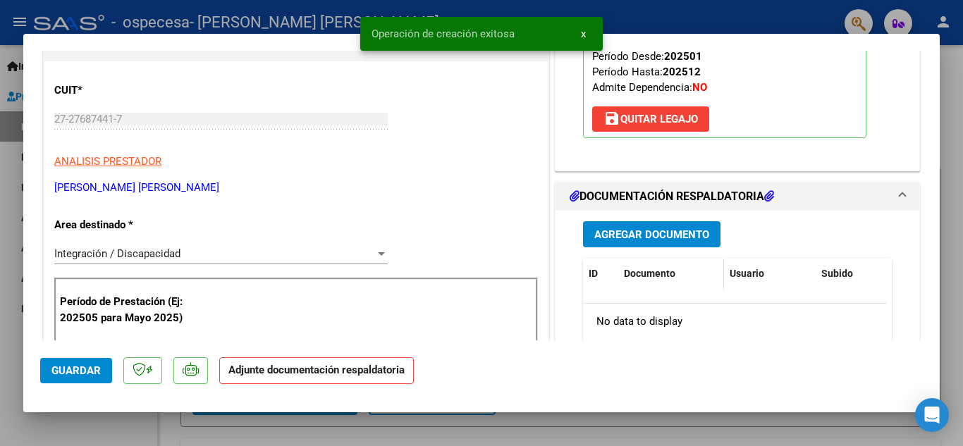
scroll to position [282, 0]
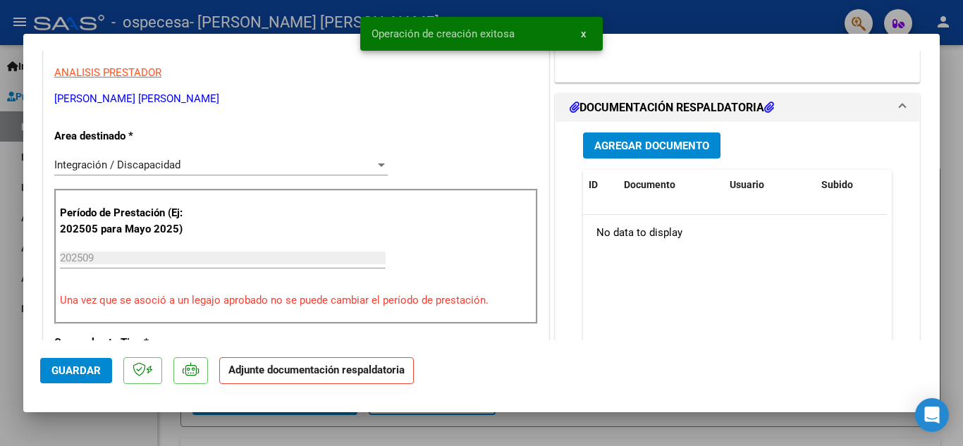
click at [631, 159] on button "Agregar Documento" at bounding box center [651, 146] width 137 height 26
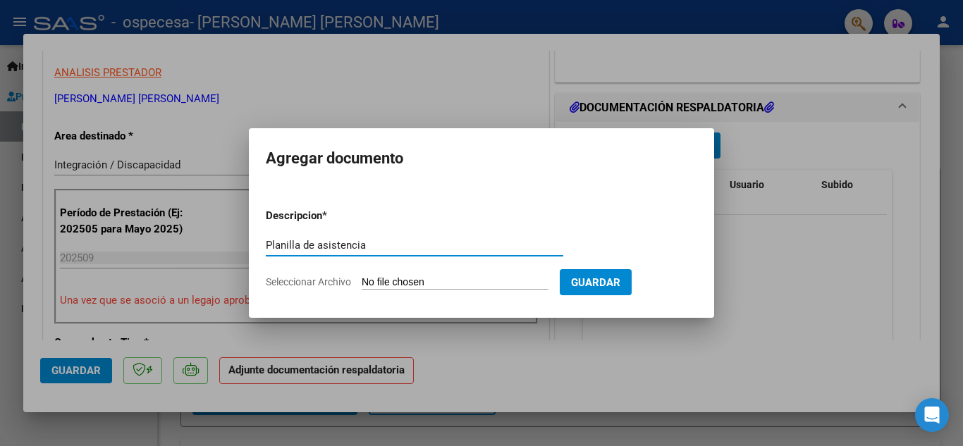
type input "Planilla de asistencia"
click at [466, 283] on input "Seleccionar Archivo" at bounding box center [455, 282] width 187 height 13
click at [398, 290] on form "Descripcion * Planilla de asistencia Escriba aquí una descripcion Seleccionar A…" at bounding box center [481, 248] width 431 height 103
click at [397, 283] on input "Seleccionar Archivo" at bounding box center [455, 282] width 187 height 13
type input "C:\fakepath\Asistencia T Scheiener sept.pdf"
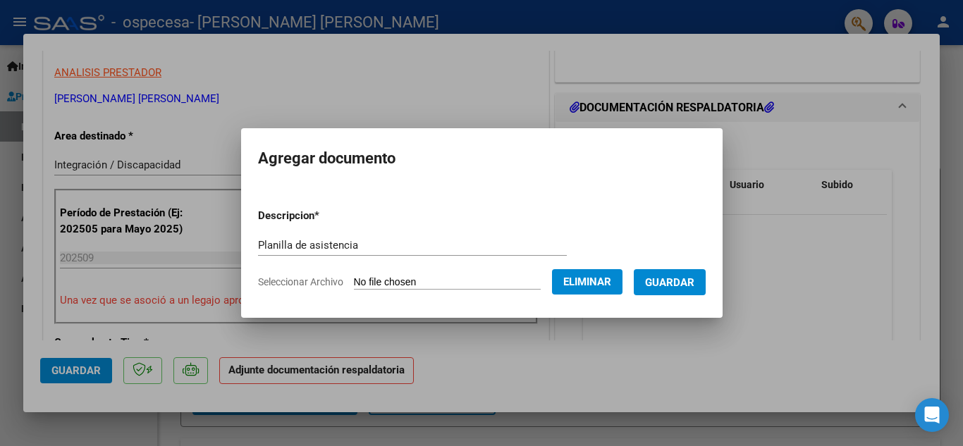
click at [689, 288] on span "Guardar" at bounding box center [669, 282] width 49 height 13
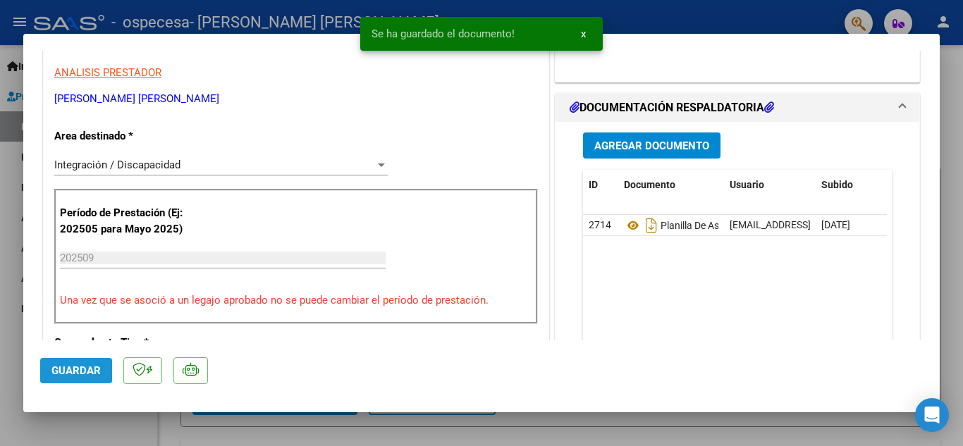
click at [54, 372] on span "Guardar" at bounding box center [75, 370] width 49 height 13
click at [1, 329] on div at bounding box center [481, 223] width 963 height 446
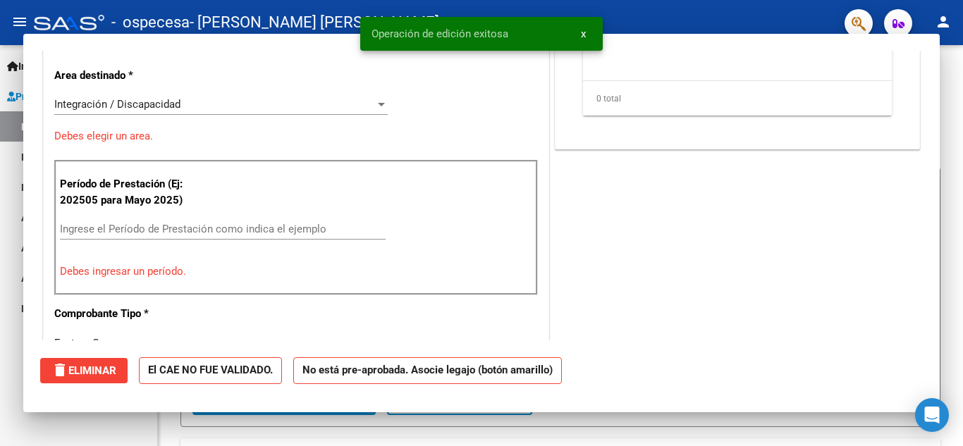
scroll to position [0, 0]
